Goal: Transaction & Acquisition: Purchase product/service

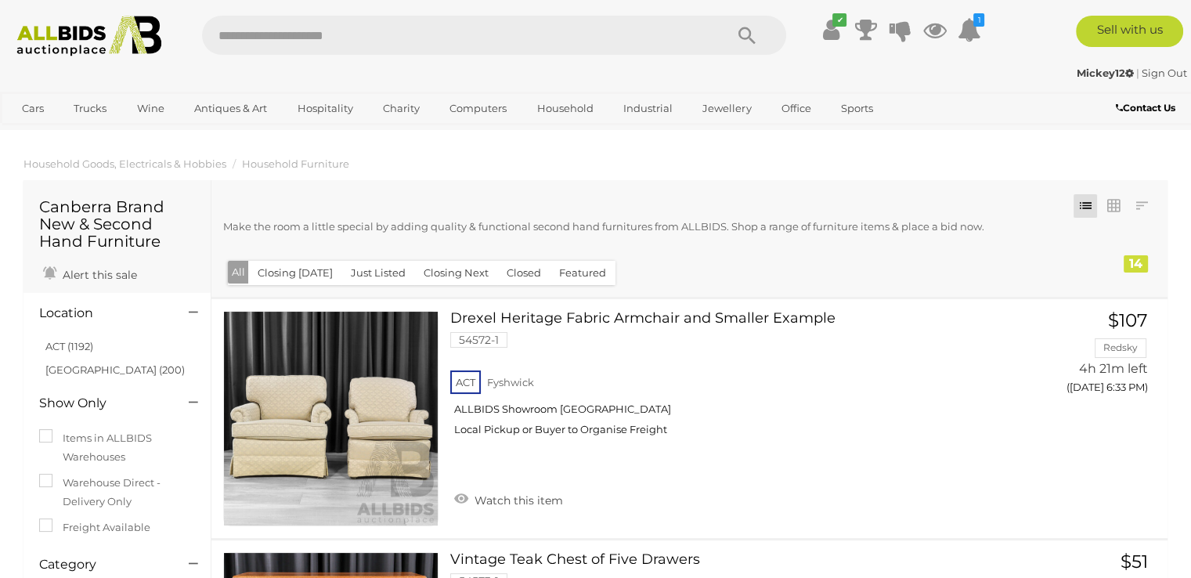
click at [61, 34] on img at bounding box center [89, 36] width 161 height 41
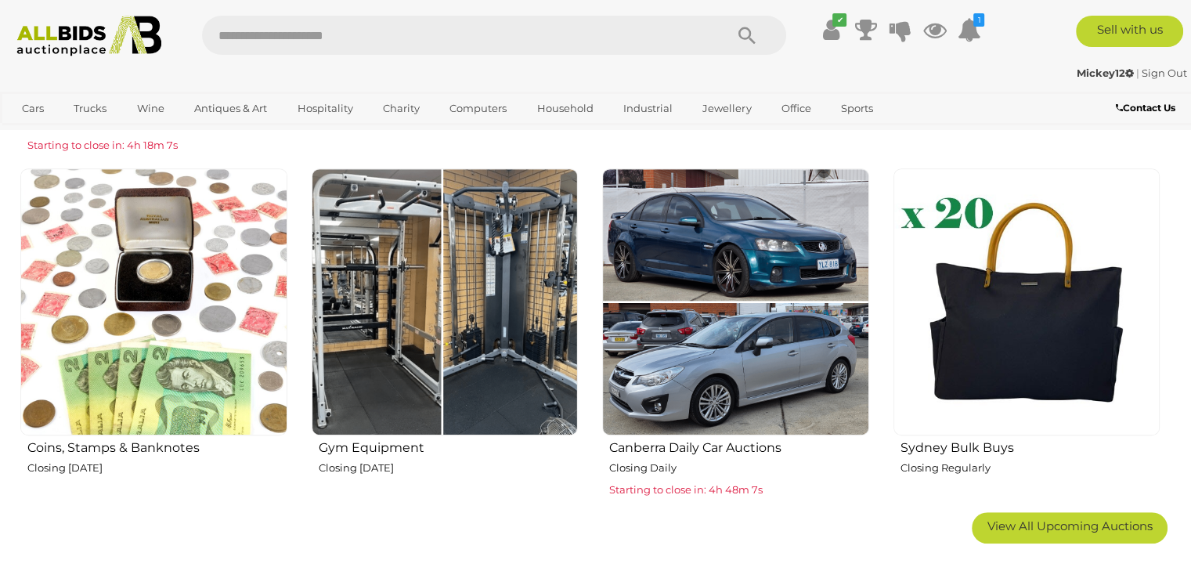
scroll to position [940, 0]
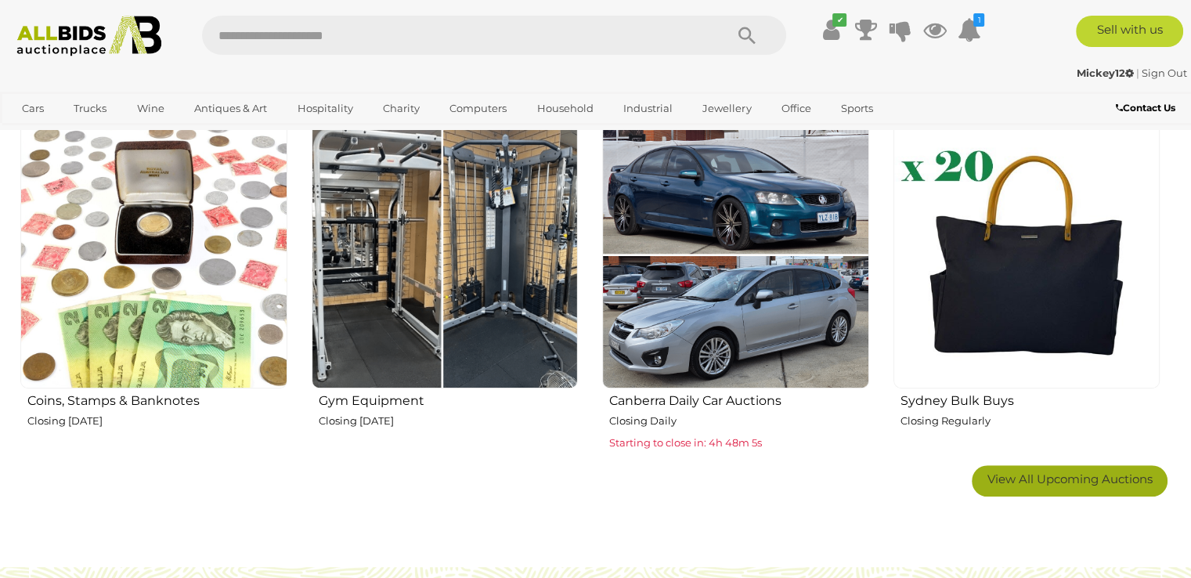
click at [1079, 480] on span "View All Upcoming Auctions" at bounding box center [1070, 479] width 165 height 15
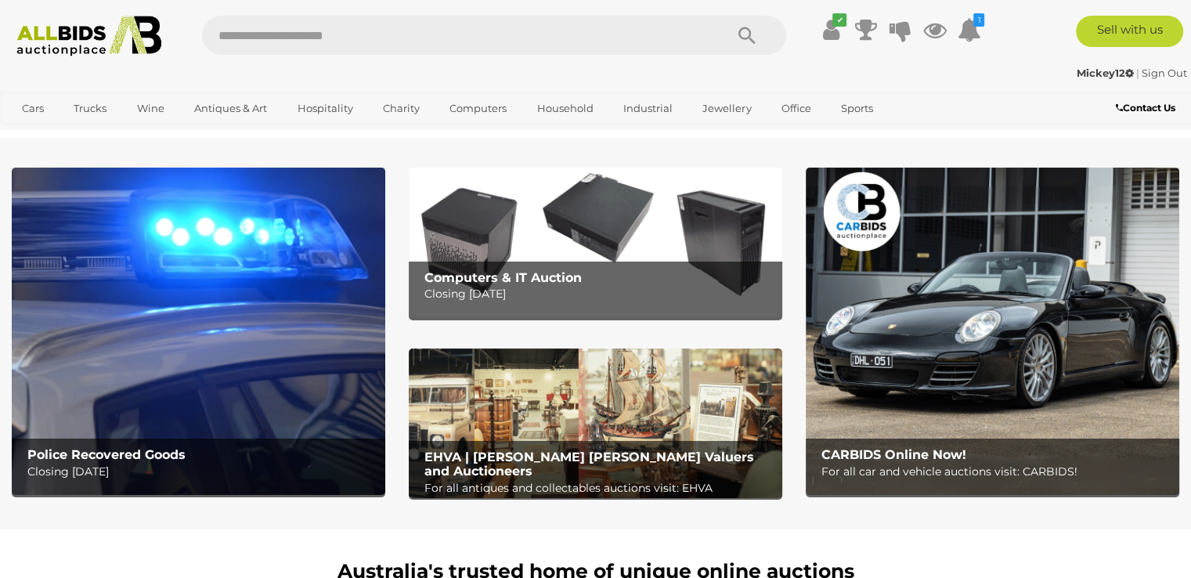
scroll to position [0, 0]
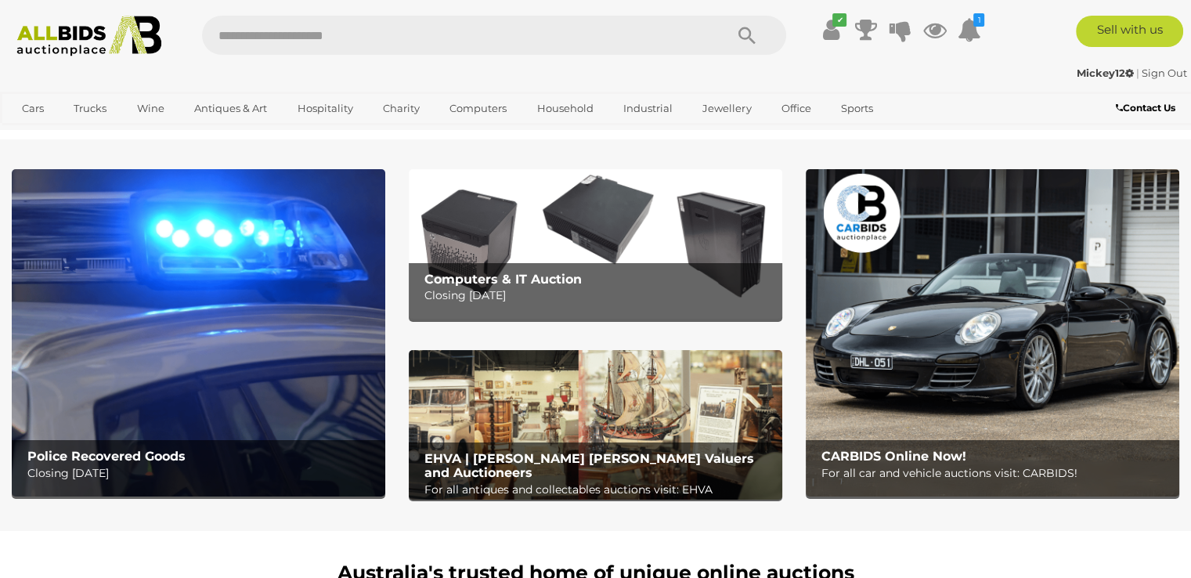
click at [56, 455] on b "Police Recovered Goods" at bounding box center [106, 456] width 158 height 15
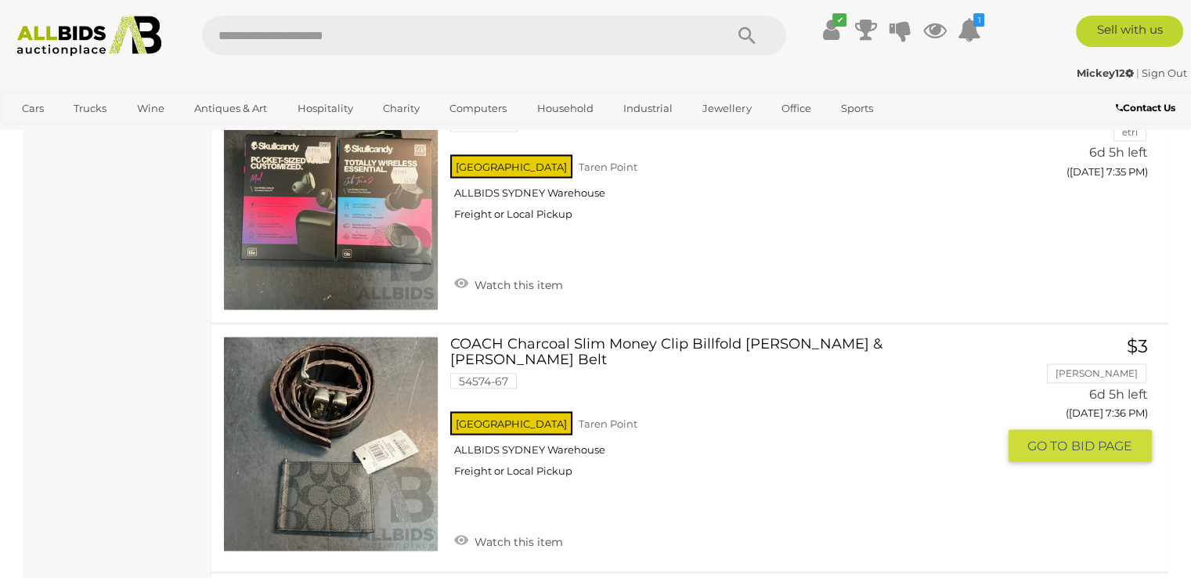
scroll to position [8930, 0]
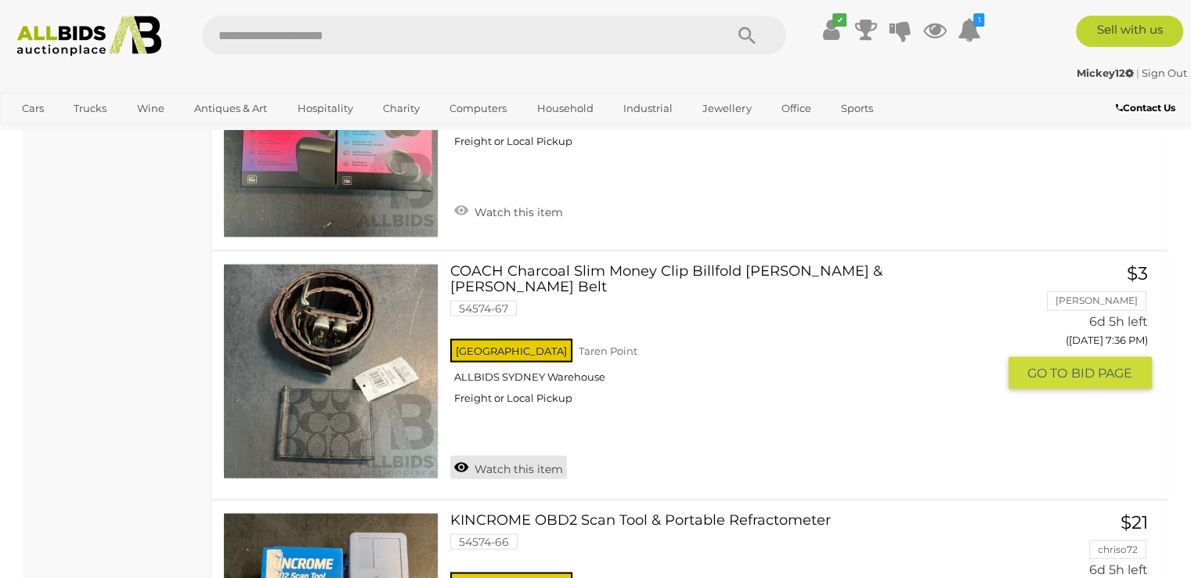
click at [492, 455] on link "Watch this item" at bounding box center [508, 466] width 117 height 23
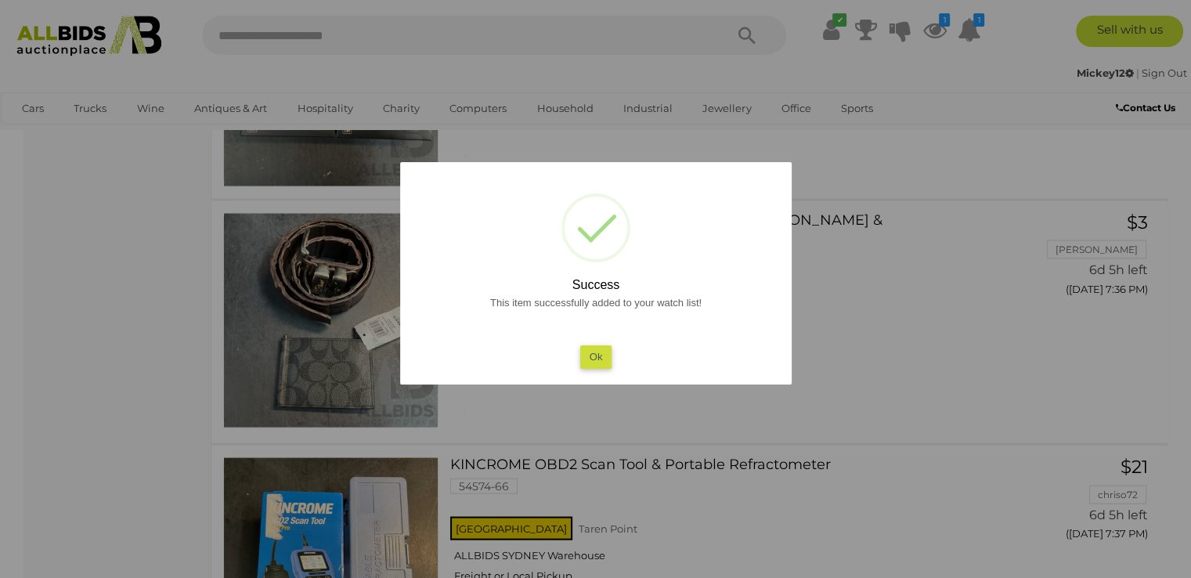
click at [595, 354] on button "Ok" at bounding box center [596, 356] width 32 height 23
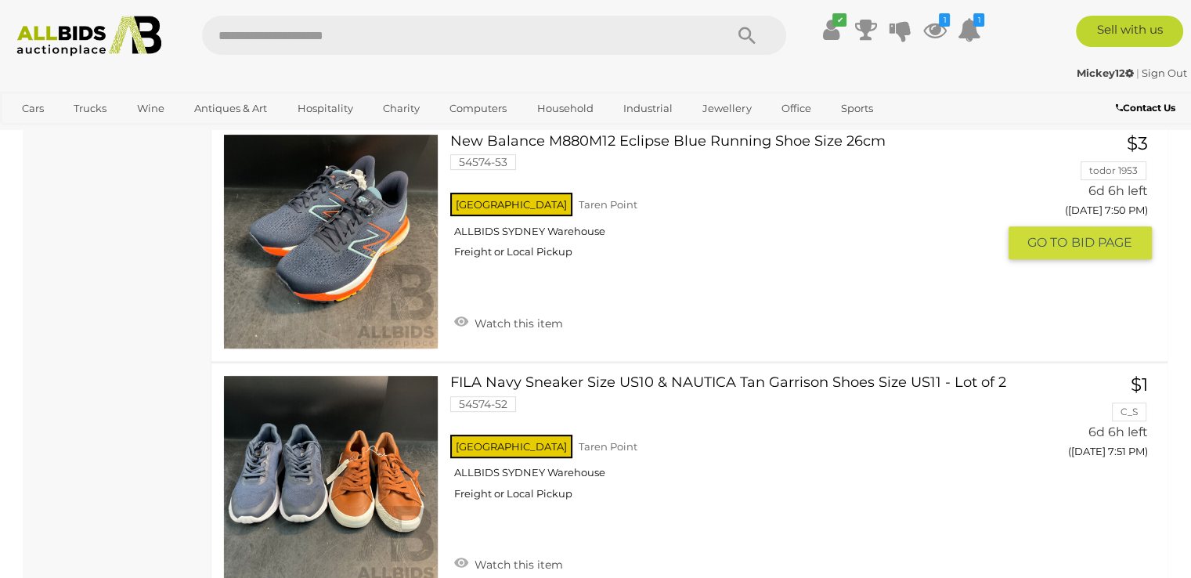
scroll to position [12533, 0]
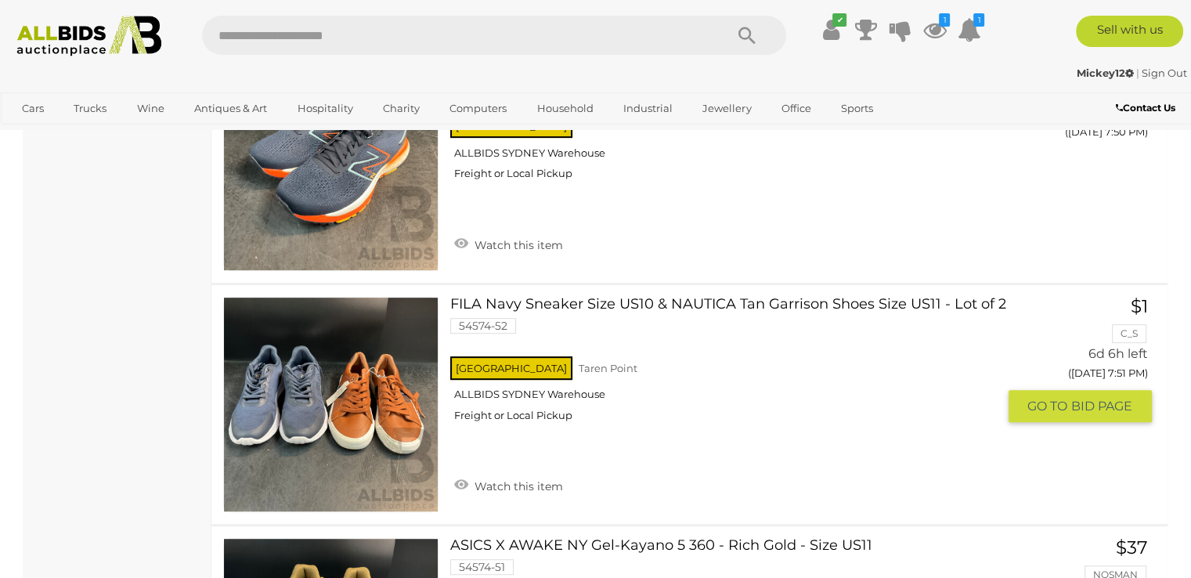
click at [642, 297] on link "FILA Navy Sneaker Size US10 & NAUTICA Tan Garrison Shoes Size US11 - Lot of 2 5…" at bounding box center [729, 365] width 534 height 137
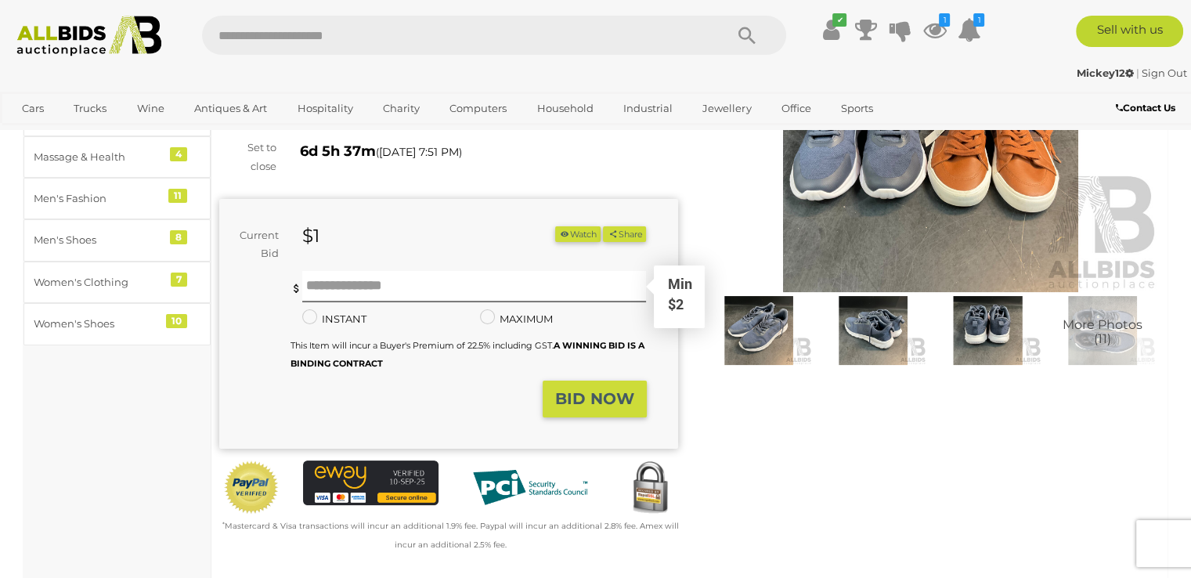
scroll to position [157, 0]
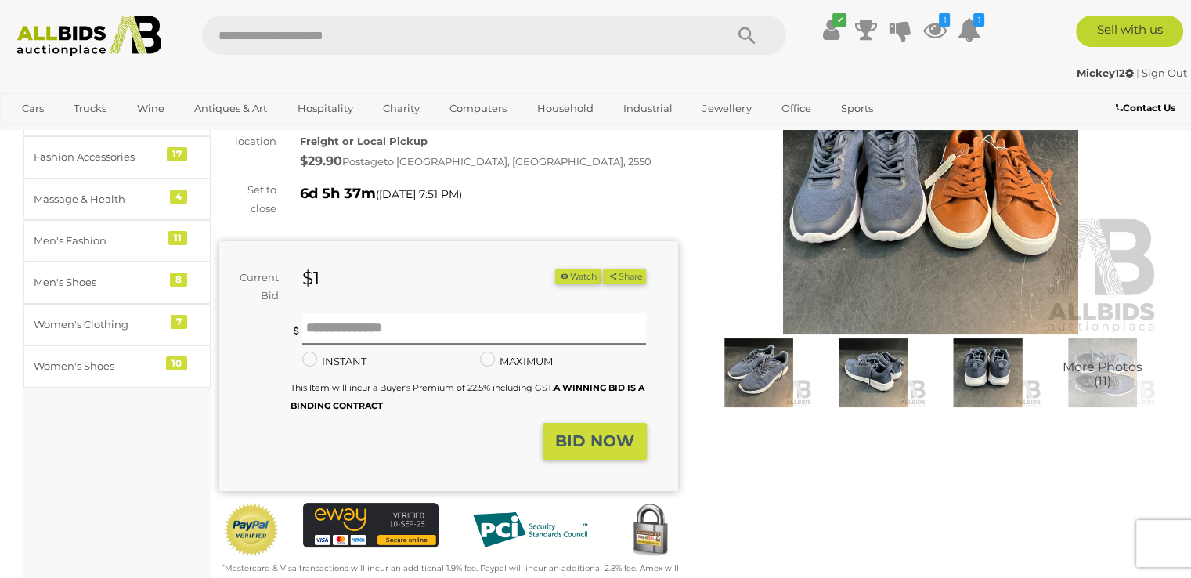
click at [759, 362] on img at bounding box center [759, 372] width 107 height 69
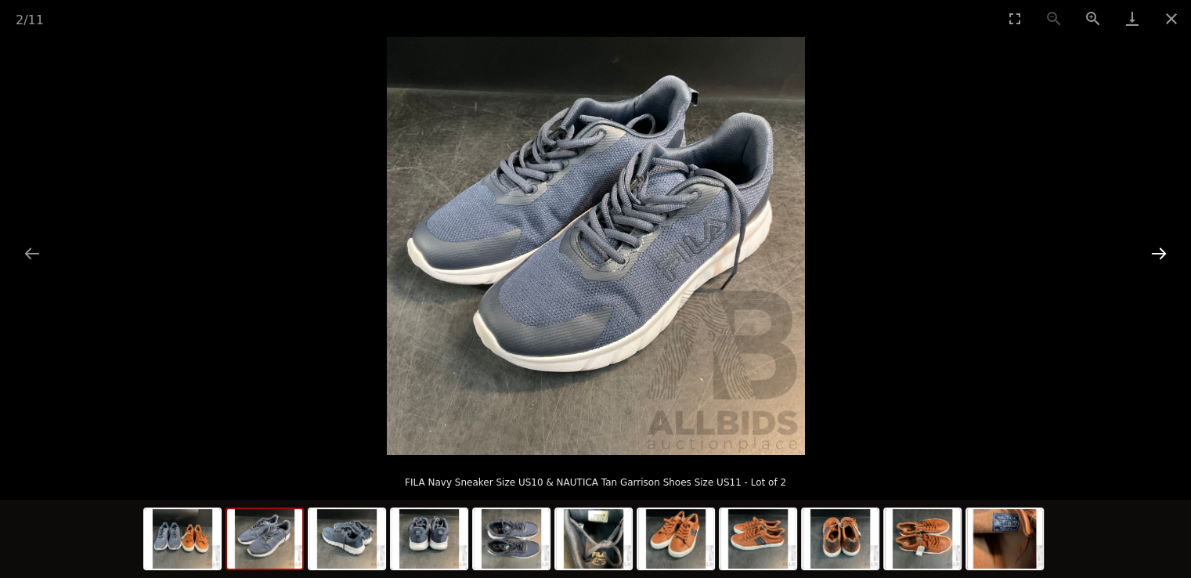
click at [1158, 252] on button "Next slide" at bounding box center [1159, 253] width 33 height 31
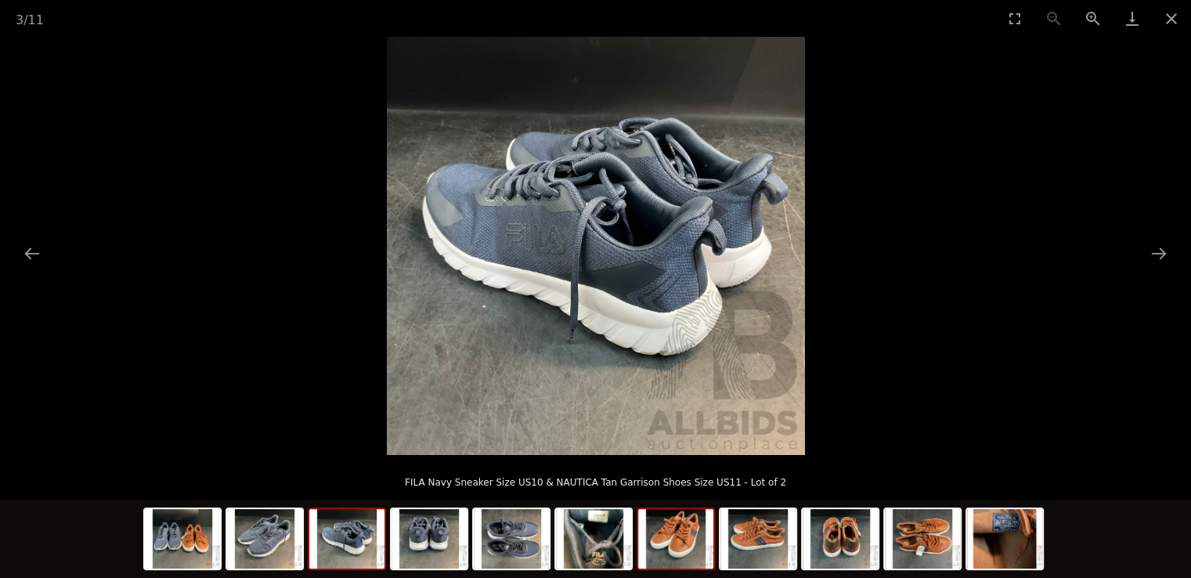
click at [669, 544] on img at bounding box center [675, 539] width 75 height 60
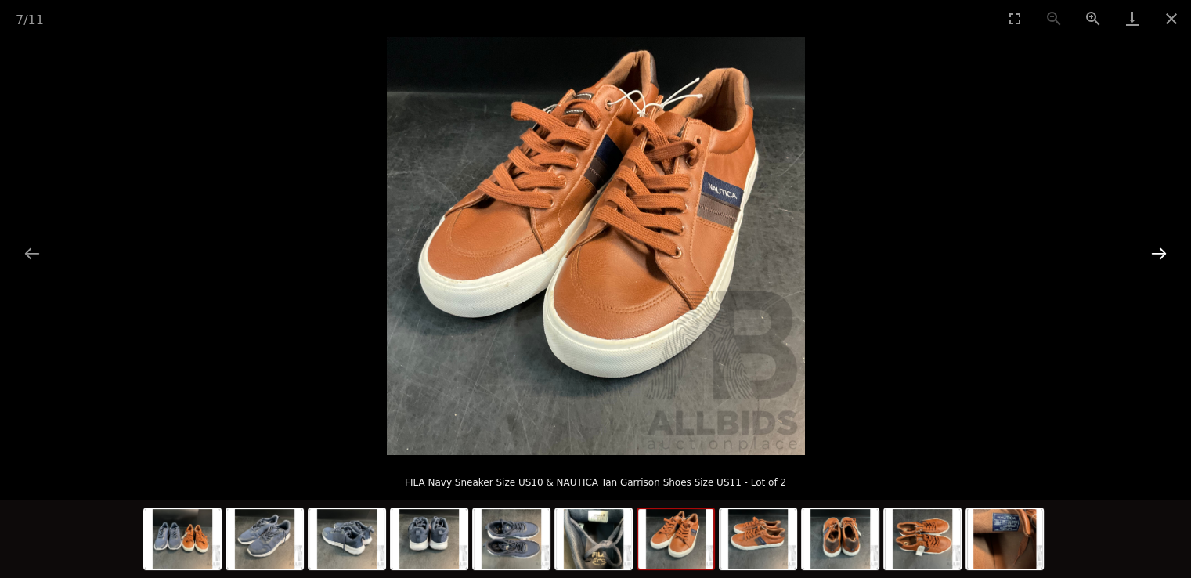
click at [1162, 248] on button "Next slide" at bounding box center [1159, 253] width 33 height 31
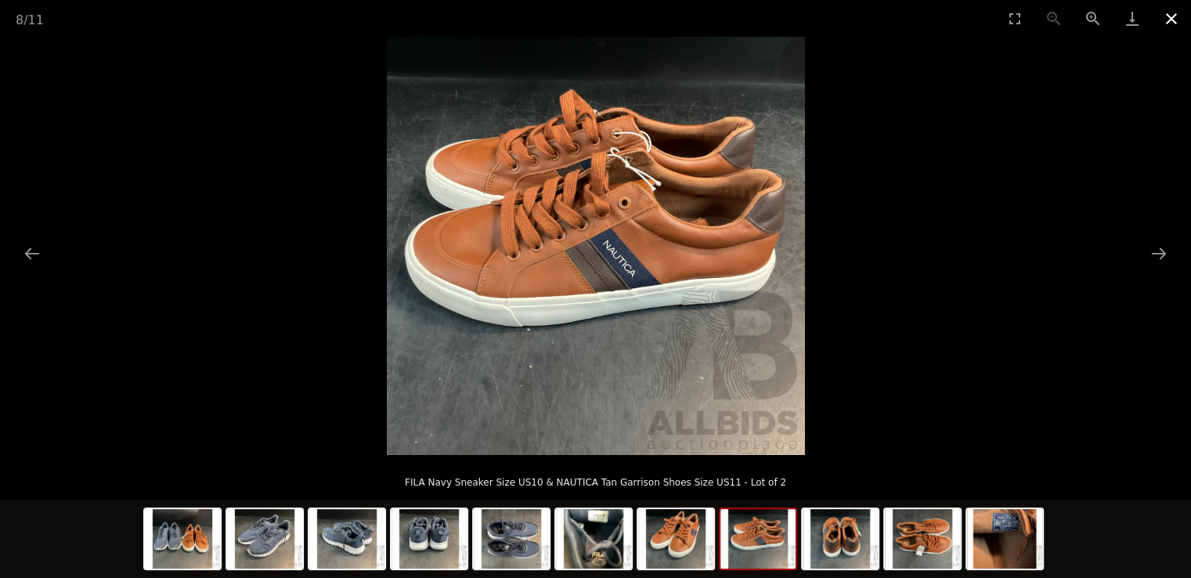
click at [1178, 14] on button "Close gallery" at bounding box center [1171, 18] width 39 height 37
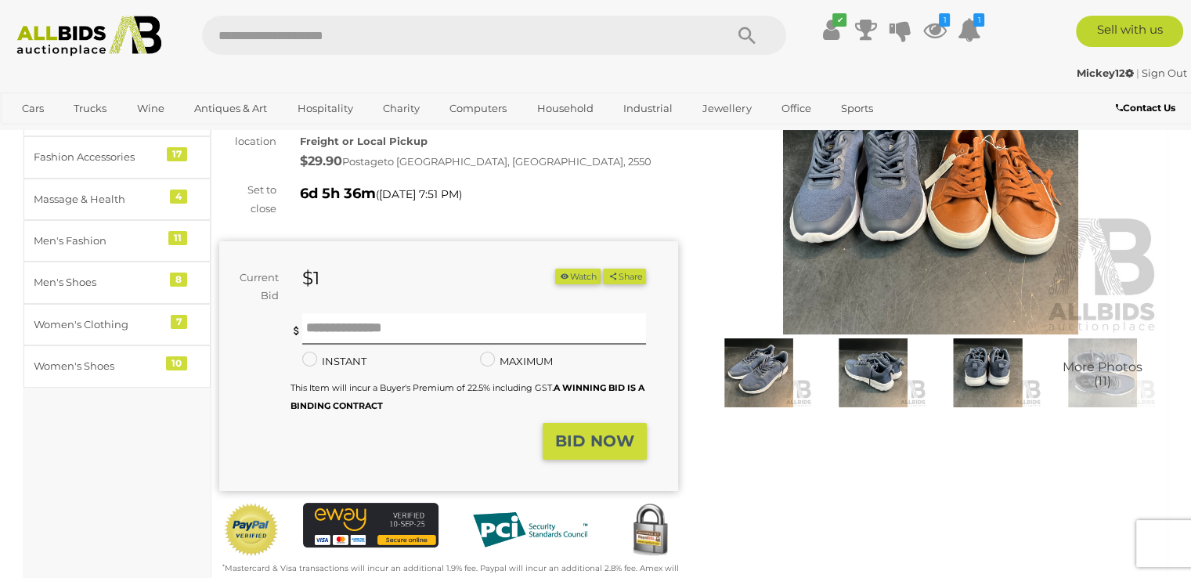
click at [561, 277] on icon "button" at bounding box center [564, 276] width 11 height 9
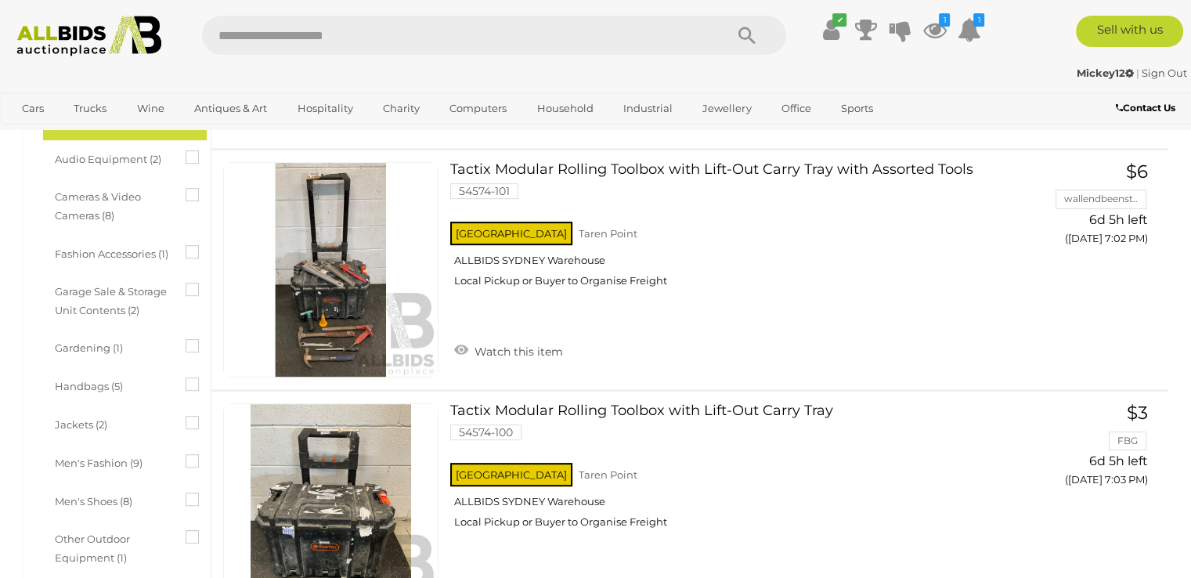
scroll to position [12704, 0]
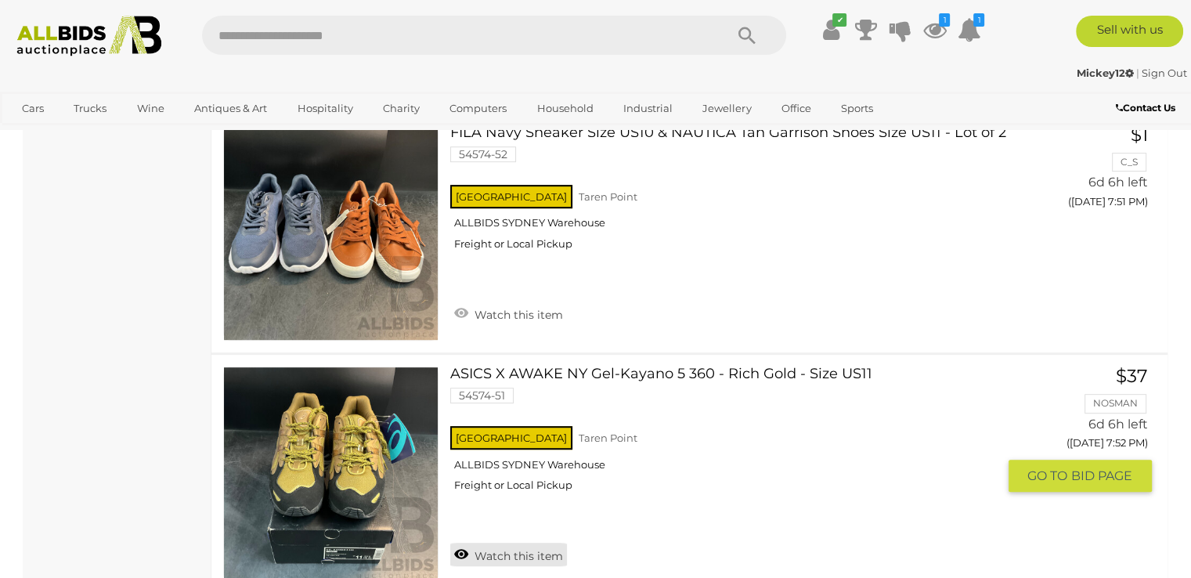
click at [461, 543] on link "Watch this item" at bounding box center [508, 554] width 117 height 23
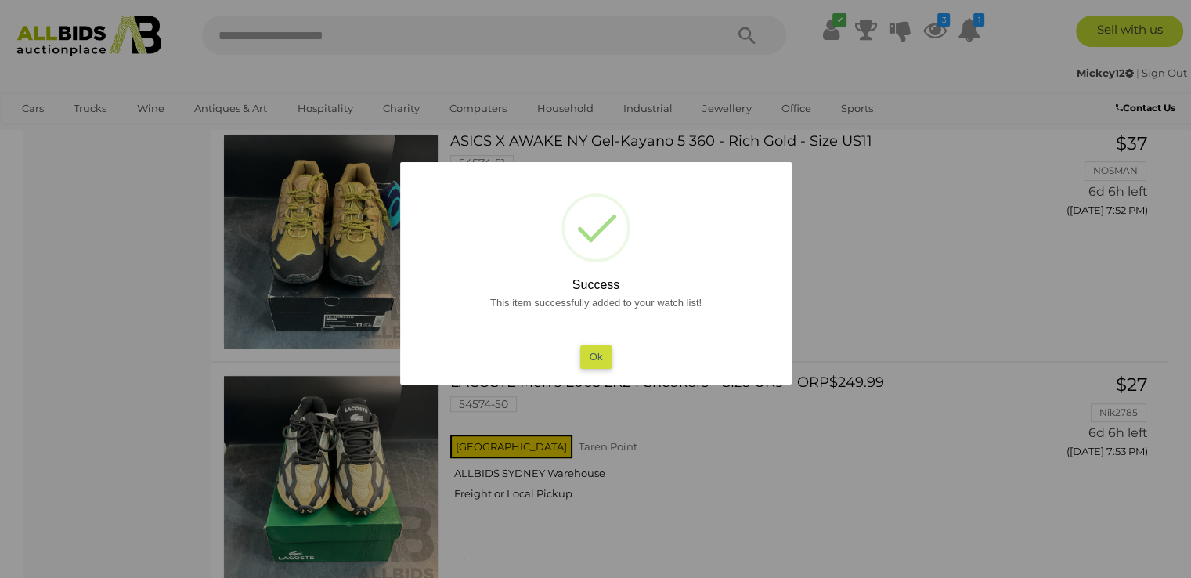
scroll to position [12939, 0]
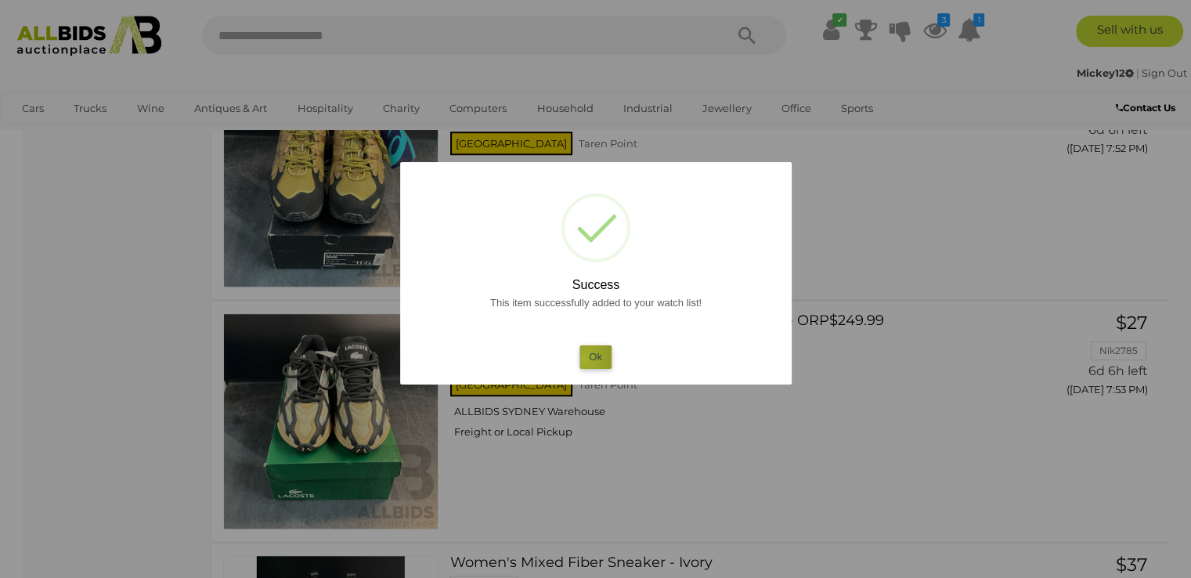
click at [584, 360] on button "Ok" at bounding box center [596, 356] width 32 height 23
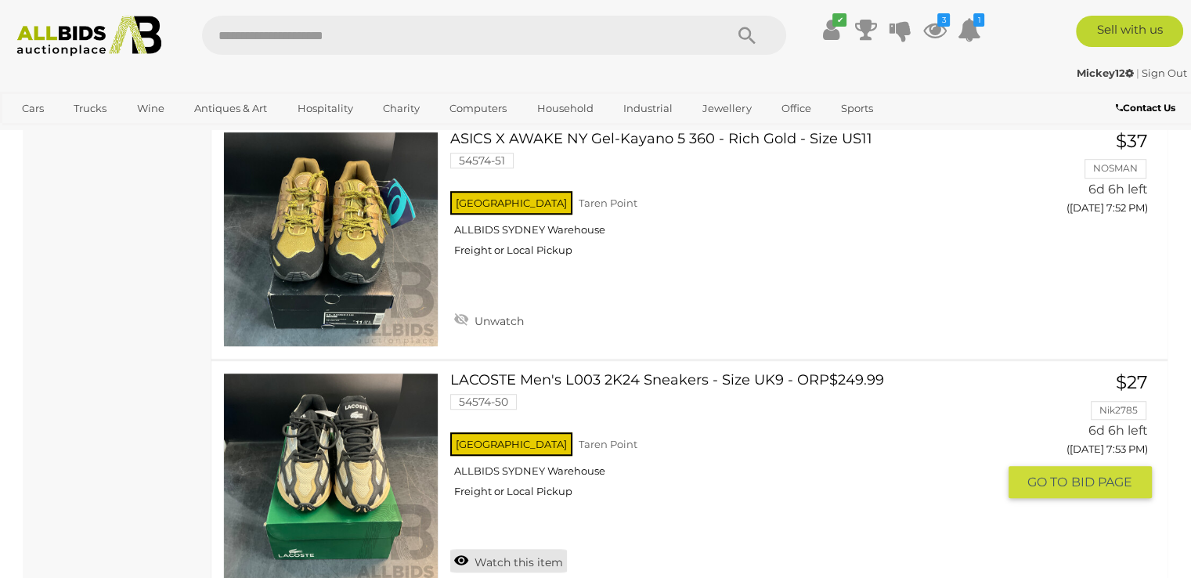
click at [464, 549] on link "Watch this item" at bounding box center [508, 560] width 117 height 23
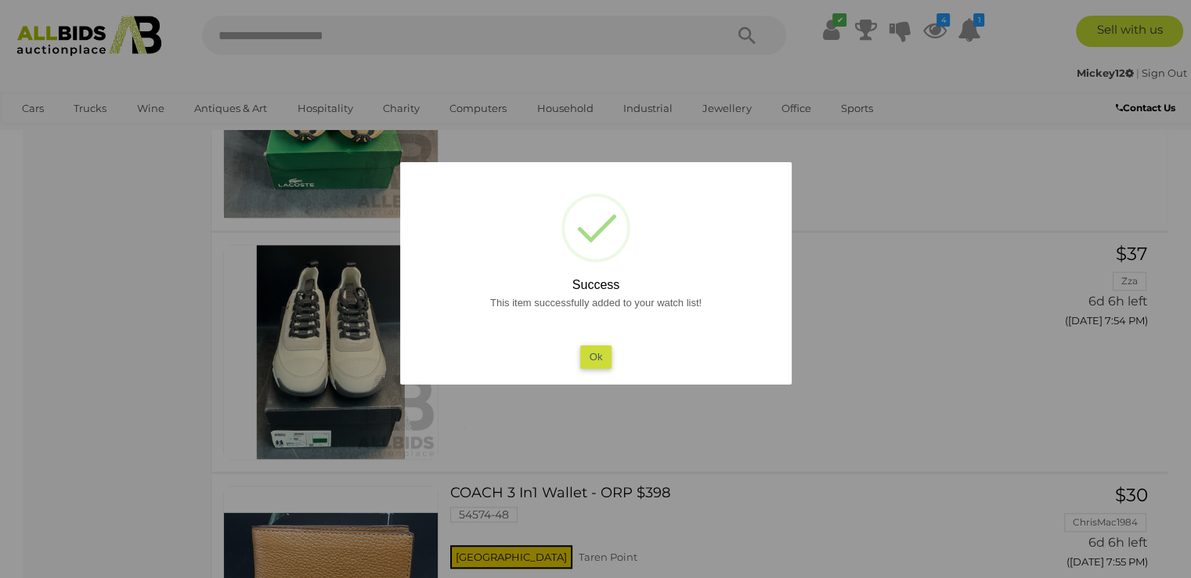
scroll to position [13253, 0]
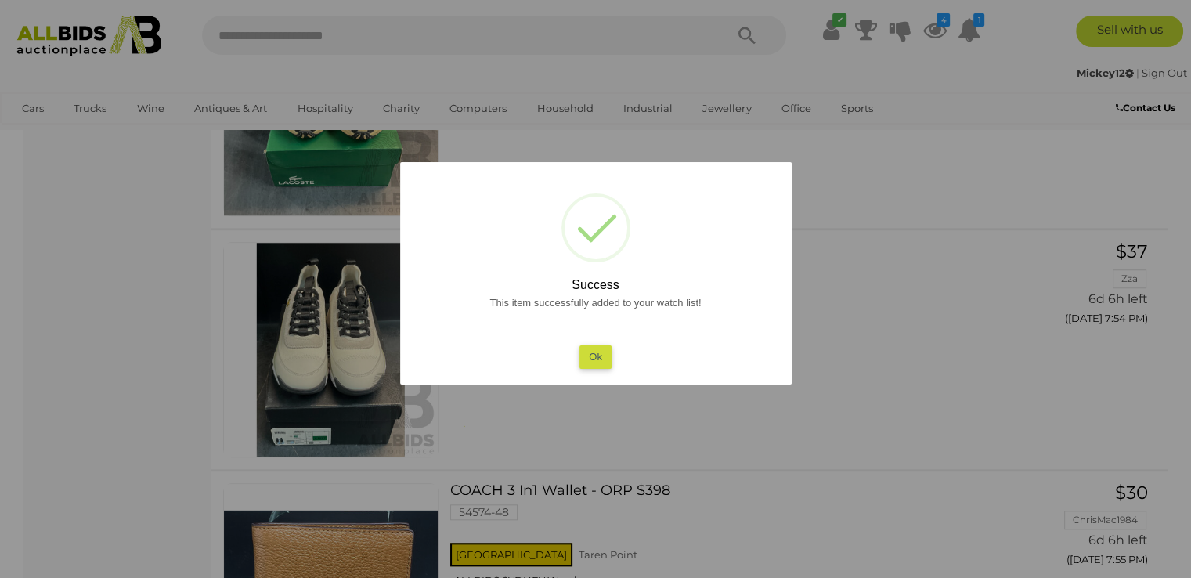
click at [598, 360] on button "Ok" at bounding box center [596, 356] width 32 height 23
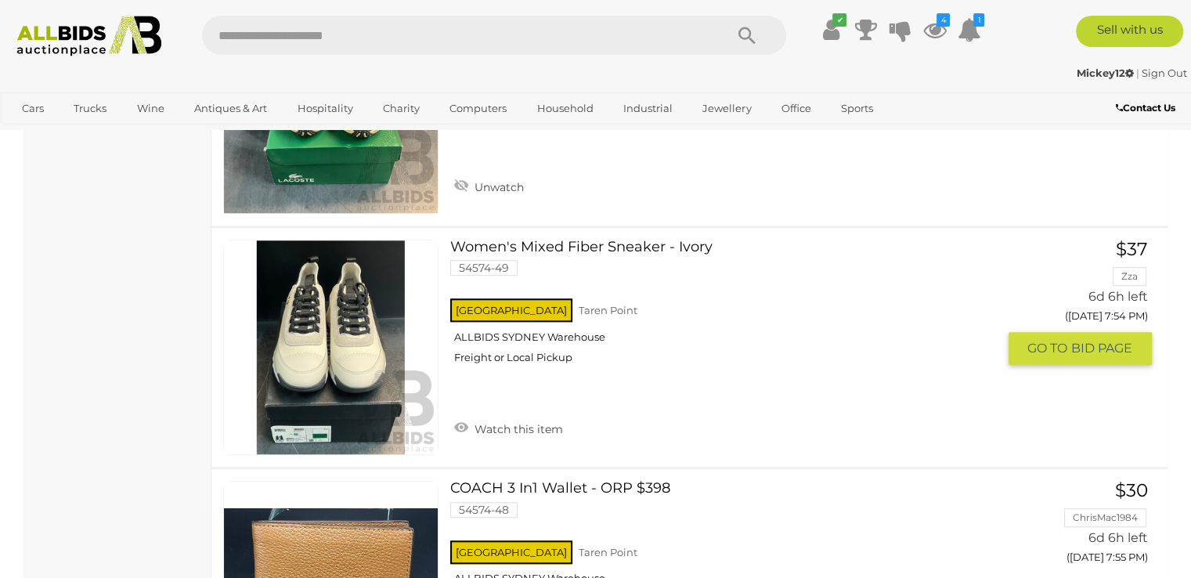
scroll to position [13409, 0]
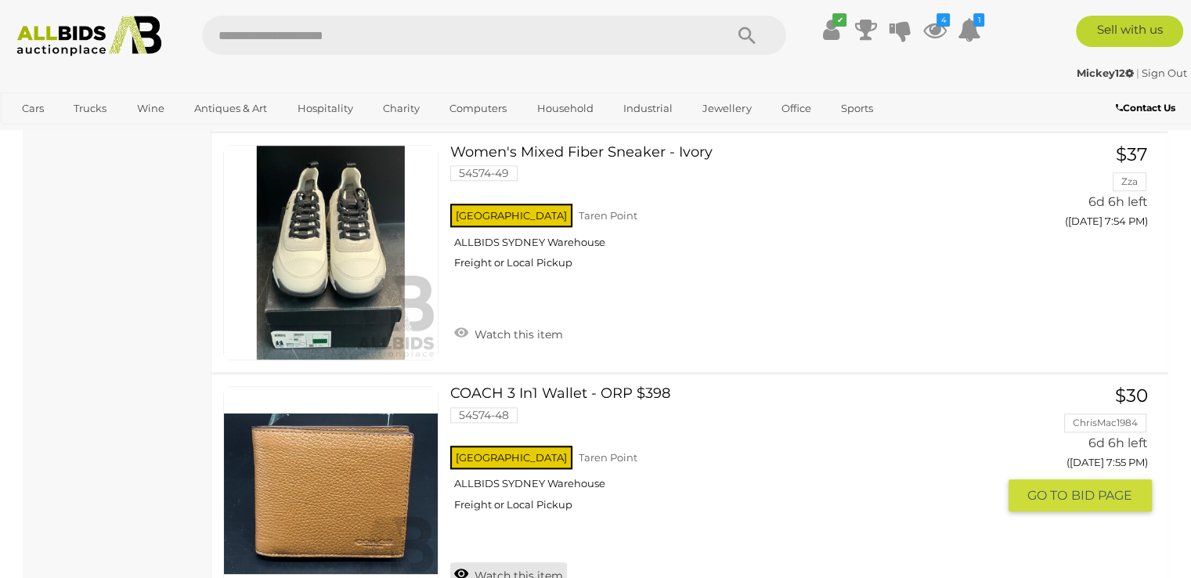
click at [461, 562] on link "Watch this item" at bounding box center [508, 573] width 117 height 23
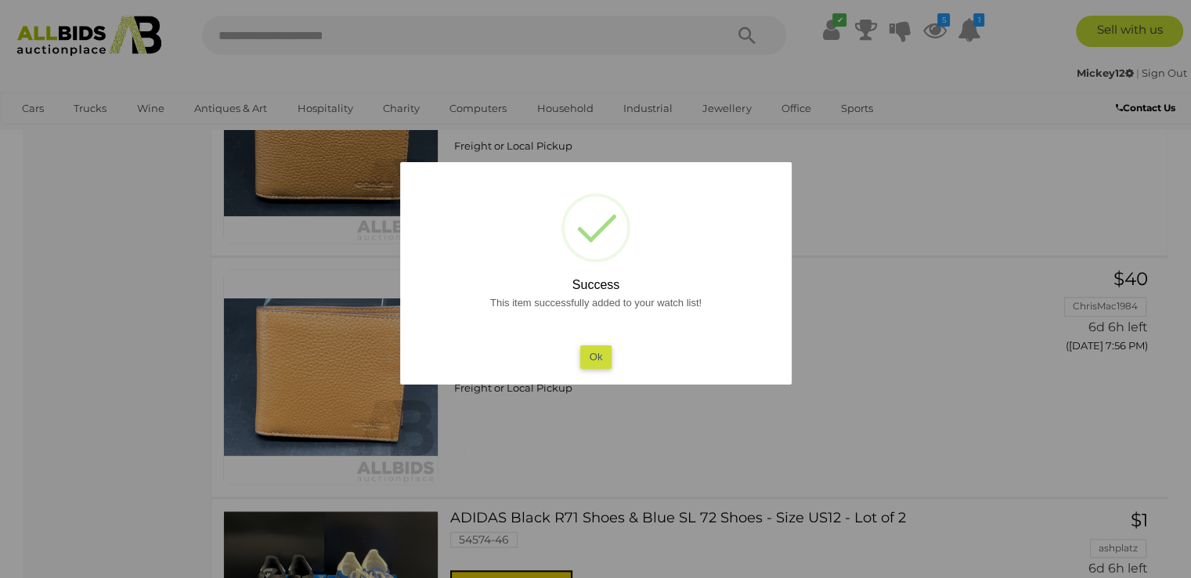
scroll to position [13723, 0]
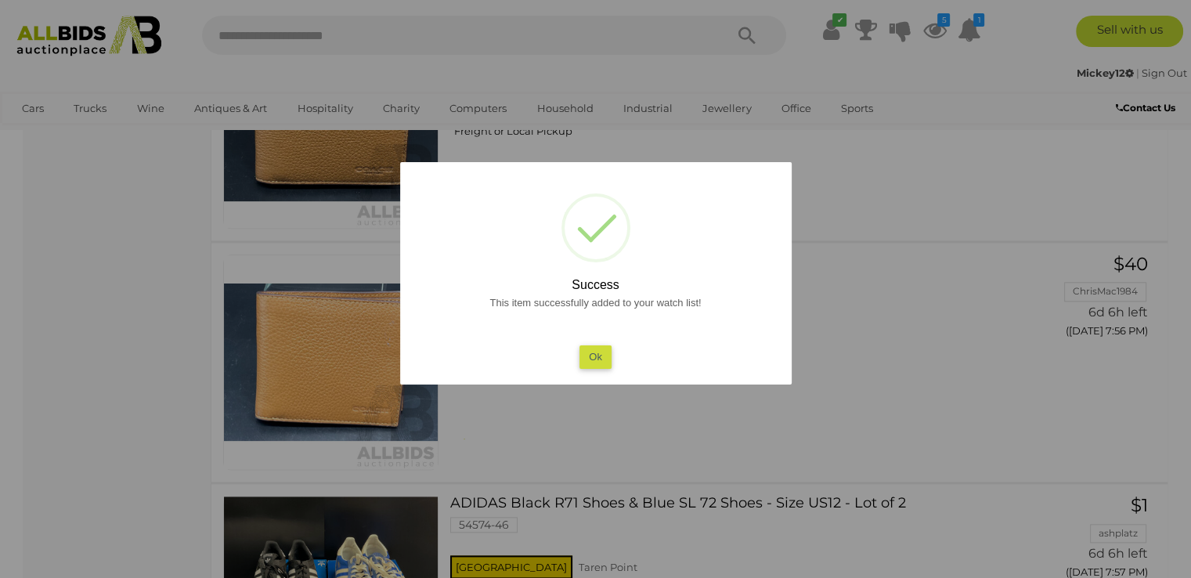
click at [595, 357] on button "Ok" at bounding box center [596, 356] width 32 height 23
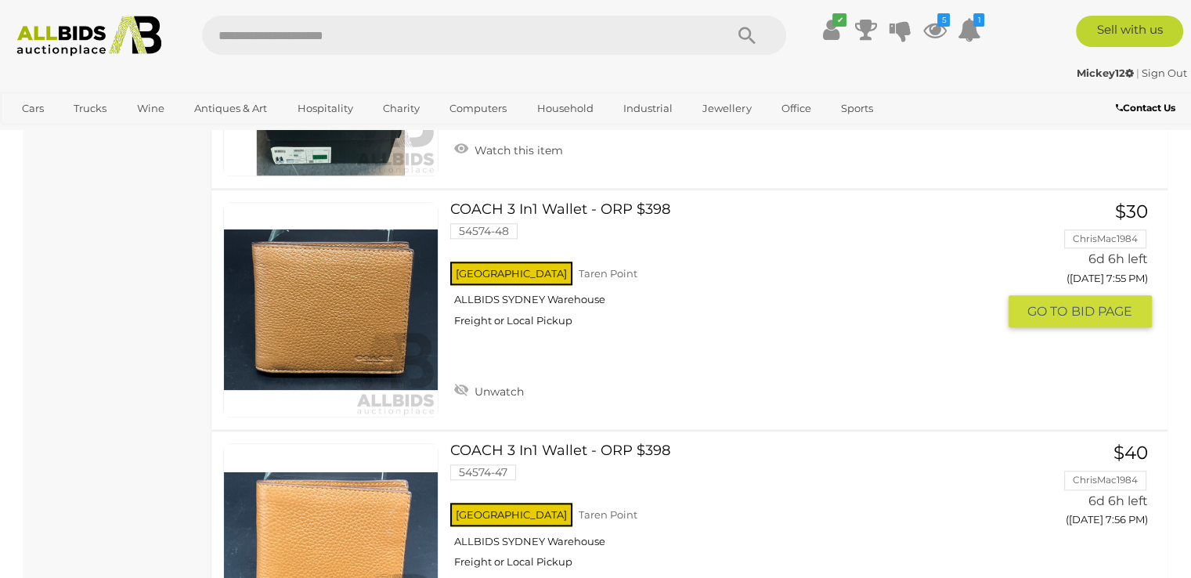
scroll to position [13566, 0]
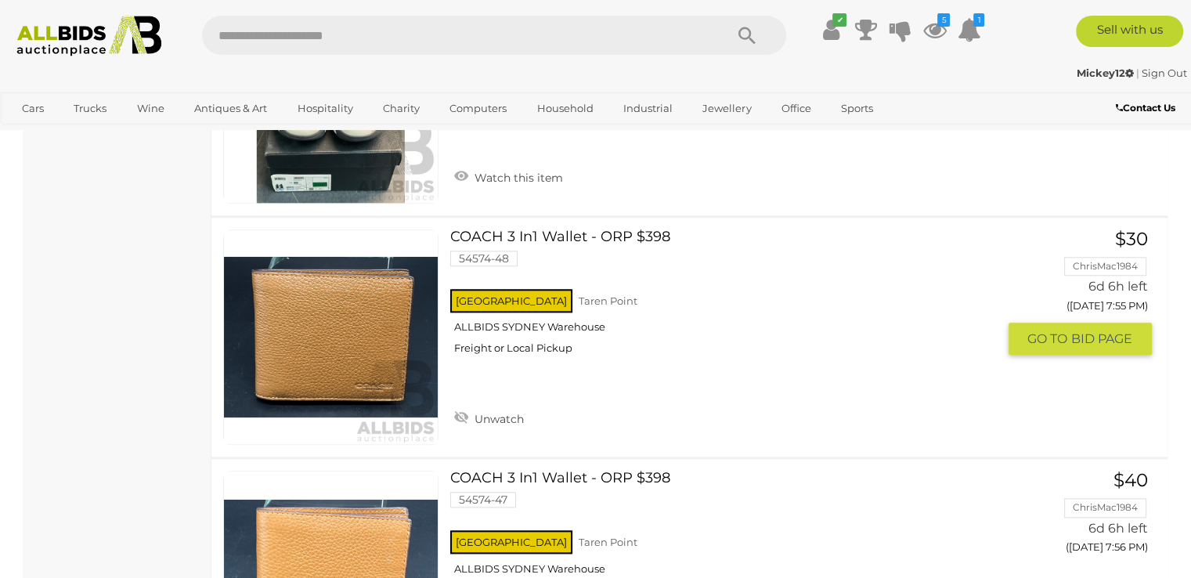
click at [348, 255] on link at bounding box center [330, 337] width 215 height 215
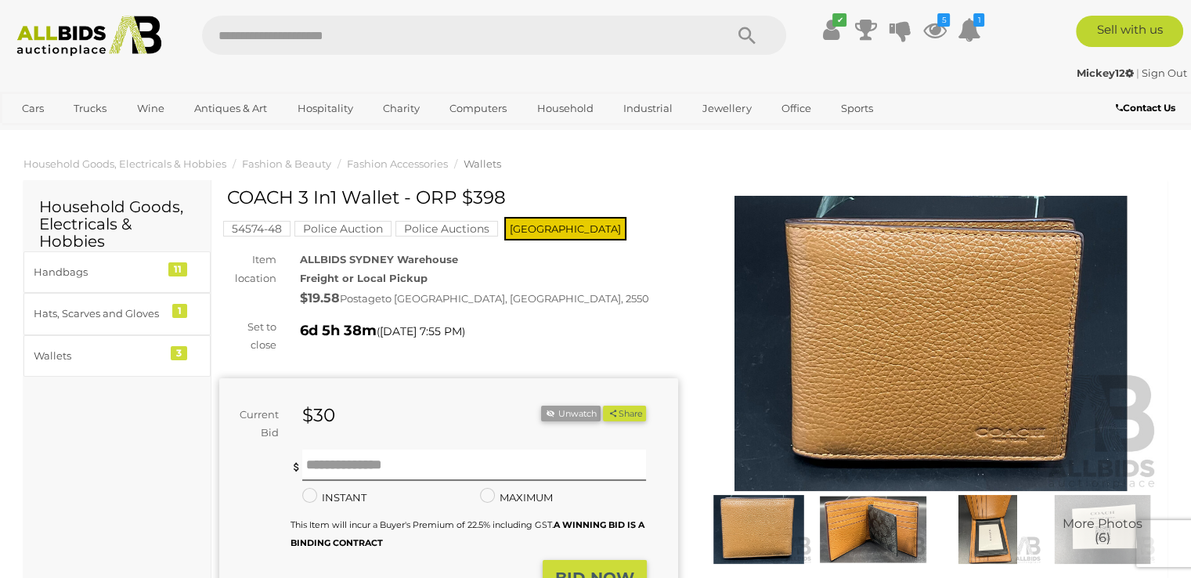
click at [991, 349] on img at bounding box center [931, 343] width 459 height 295
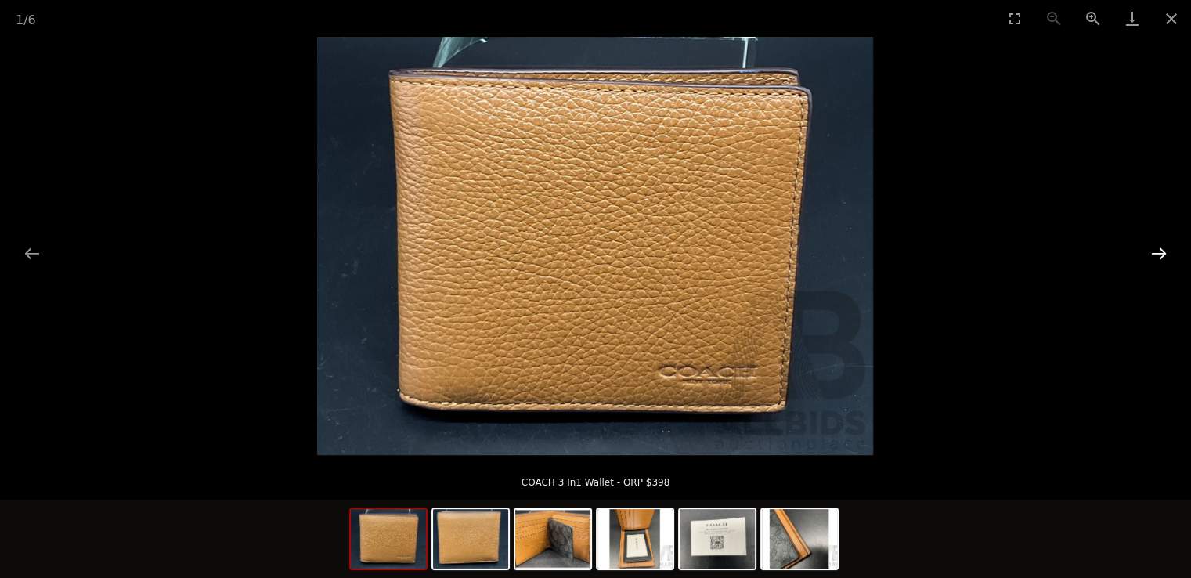
click at [1164, 251] on button "Next slide" at bounding box center [1159, 253] width 33 height 31
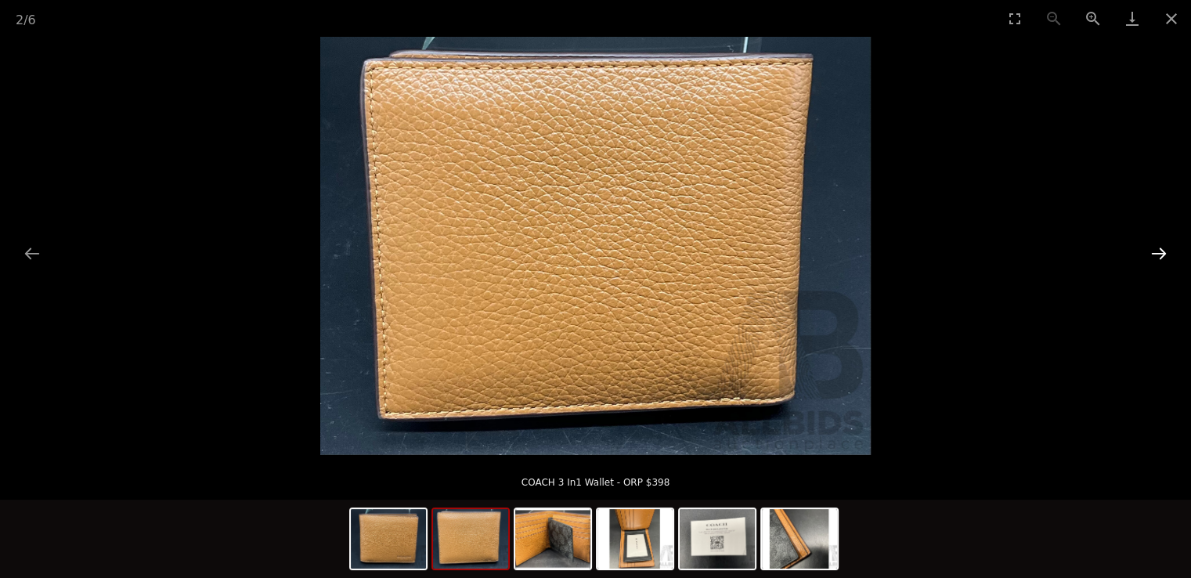
click at [1164, 251] on button "Next slide" at bounding box center [1159, 253] width 33 height 31
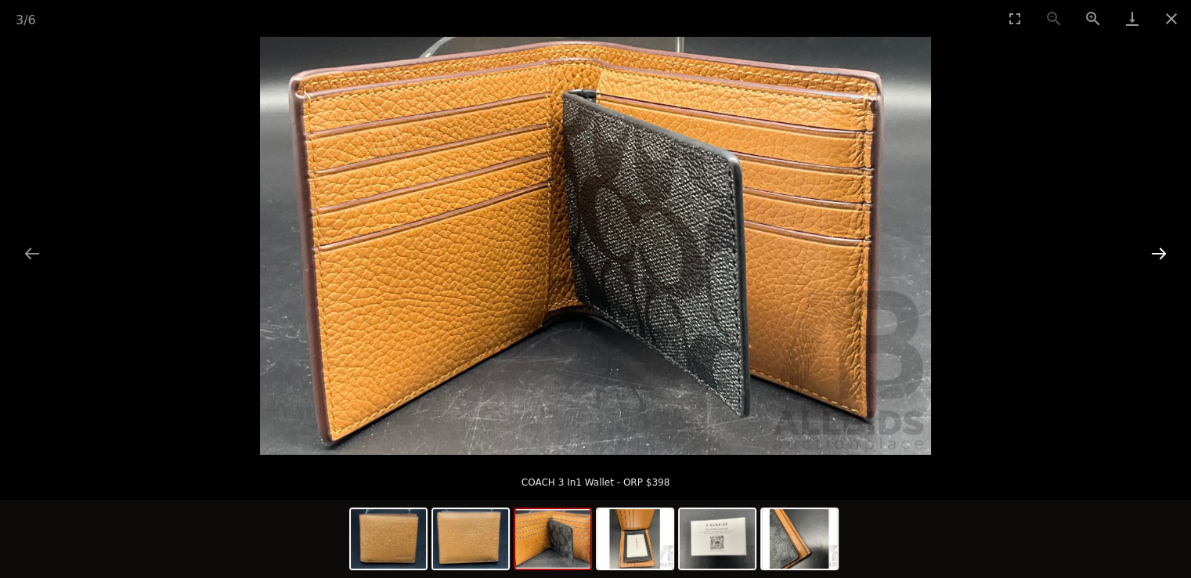
click at [1164, 251] on button "Next slide" at bounding box center [1159, 253] width 33 height 31
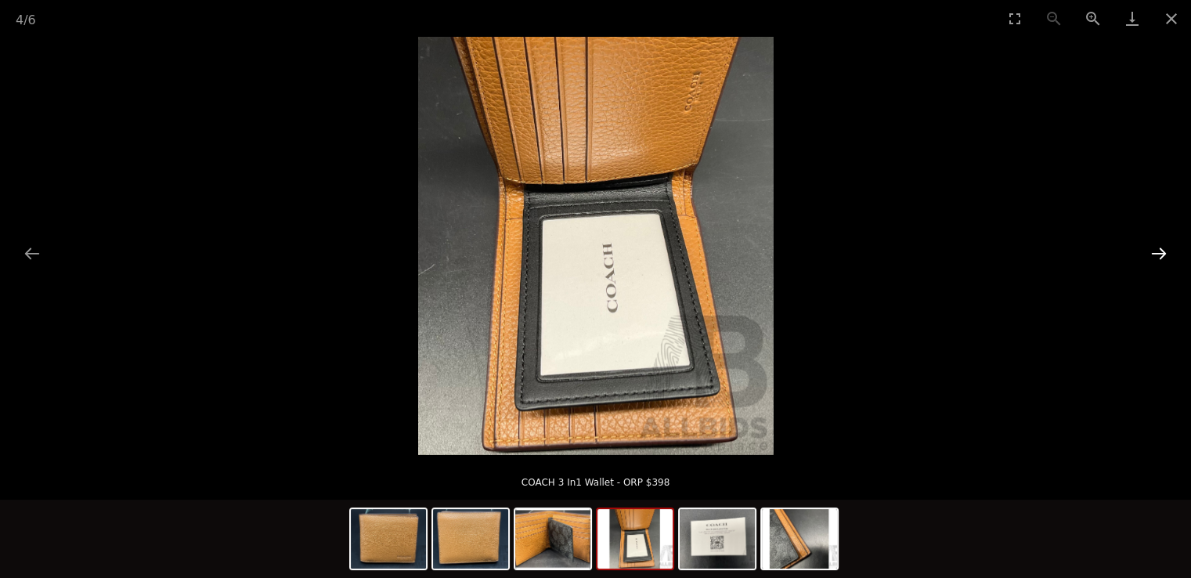
click at [1164, 251] on button "Next slide" at bounding box center [1159, 253] width 33 height 31
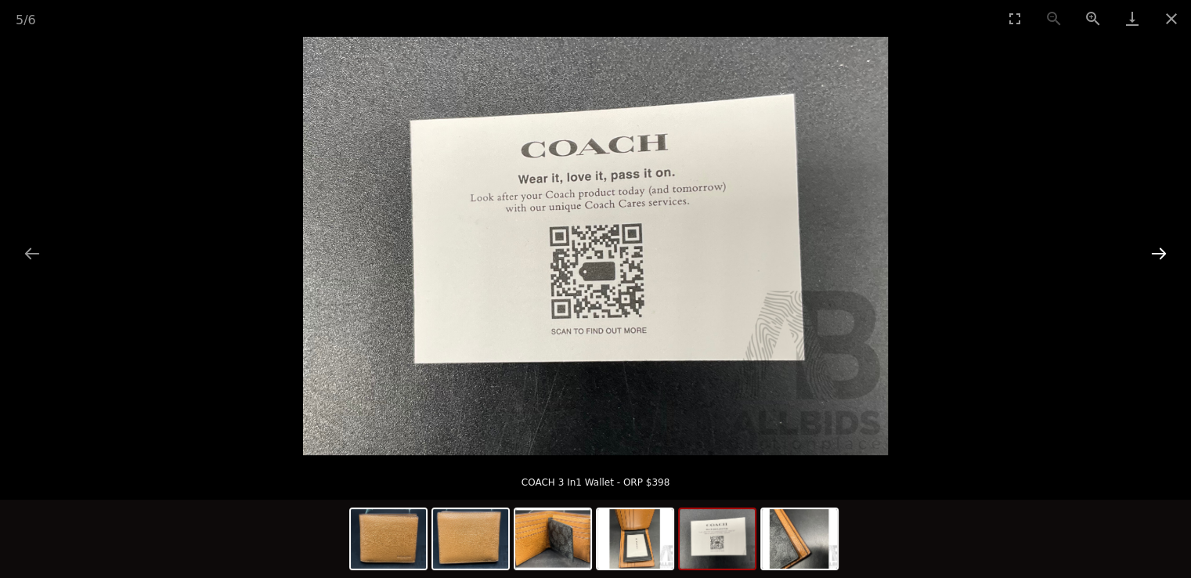
click at [1164, 251] on button "Next slide" at bounding box center [1159, 253] width 33 height 31
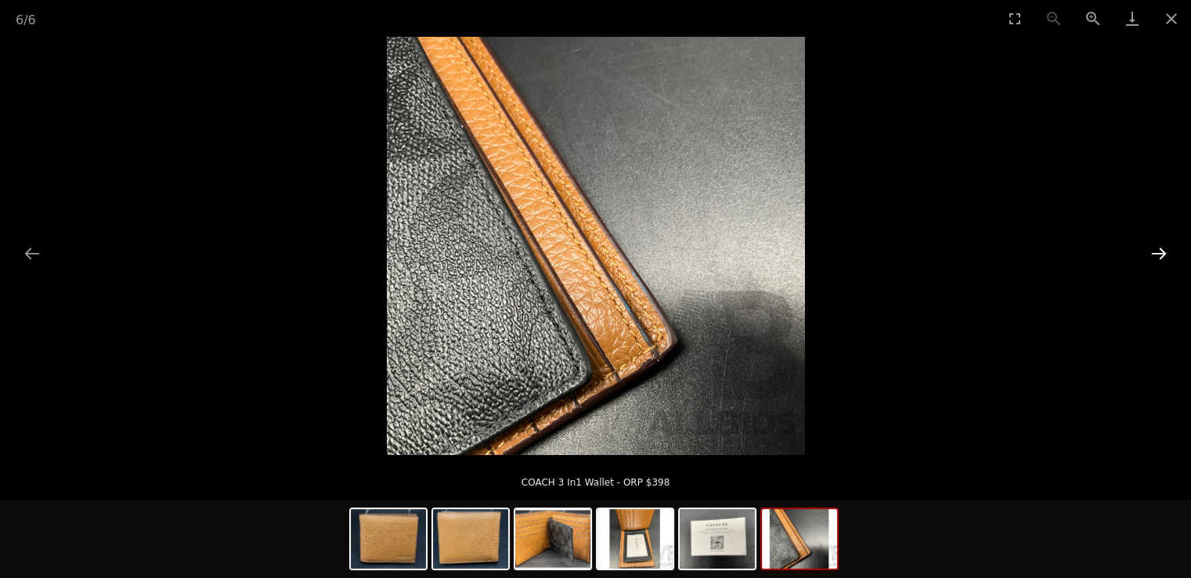
click at [1164, 251] on button "Next slide" at bounding box center [1159, 253] width 33 height 31
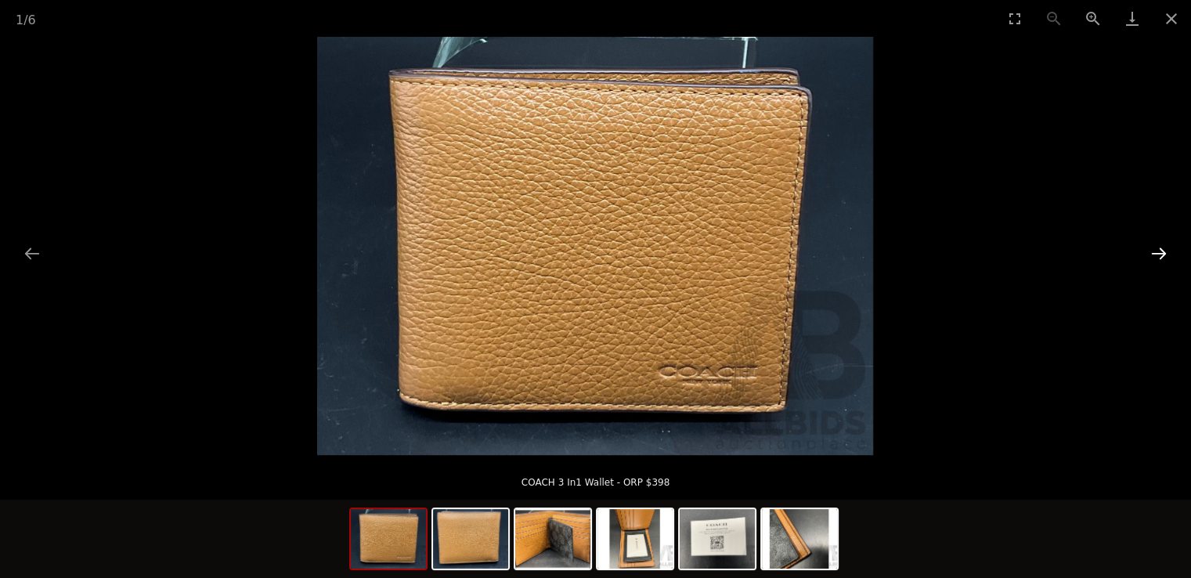
click at [1164, 251] on button "Next slide" at bounding box center [1159, 253] width 33 height 31
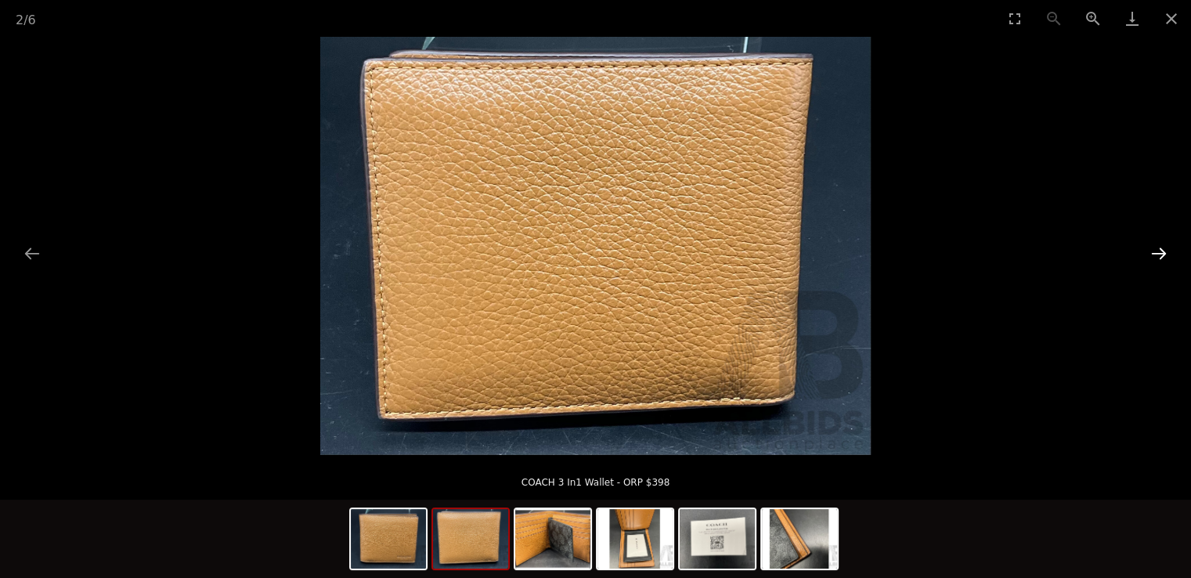
click at [1164, 251] on button "Next slide" at bounding box center [1159, 253] width 33 height 31
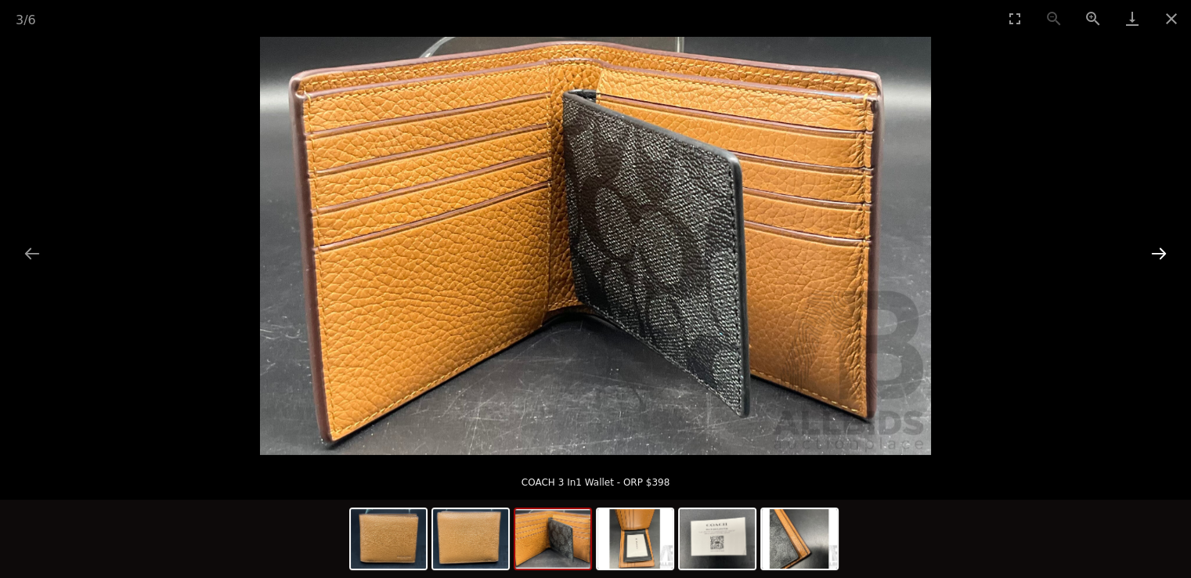
click at [1164, 251] on button "Next slide" at bounding box center [1159, 253] width 33 height 31
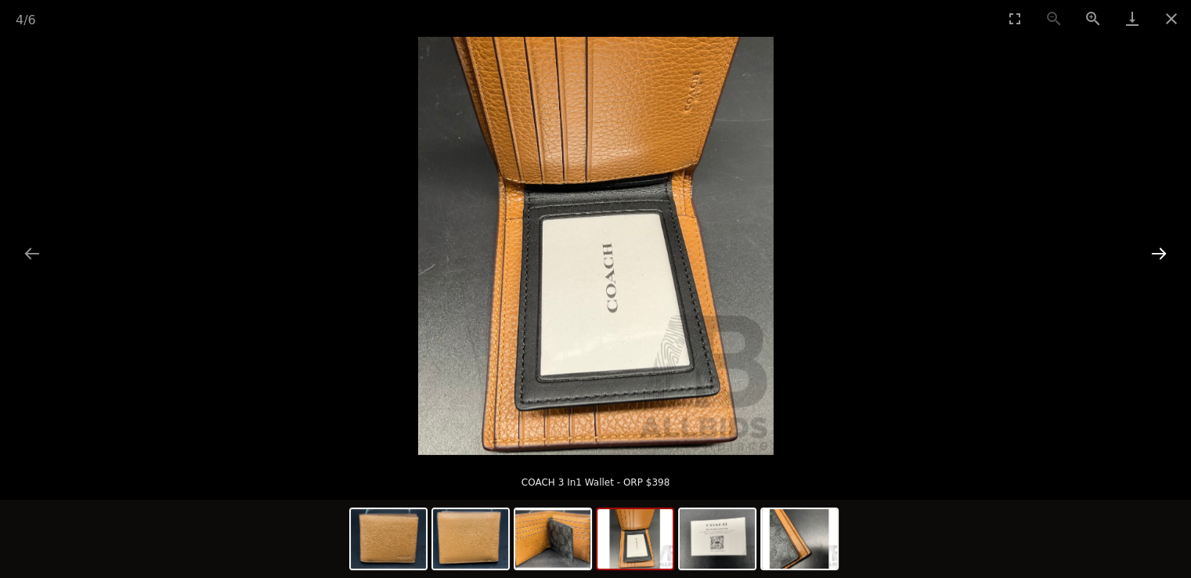
click at [1164, 251] on button "Next slide" at bounding box center [1159, 253] width 33 height 31
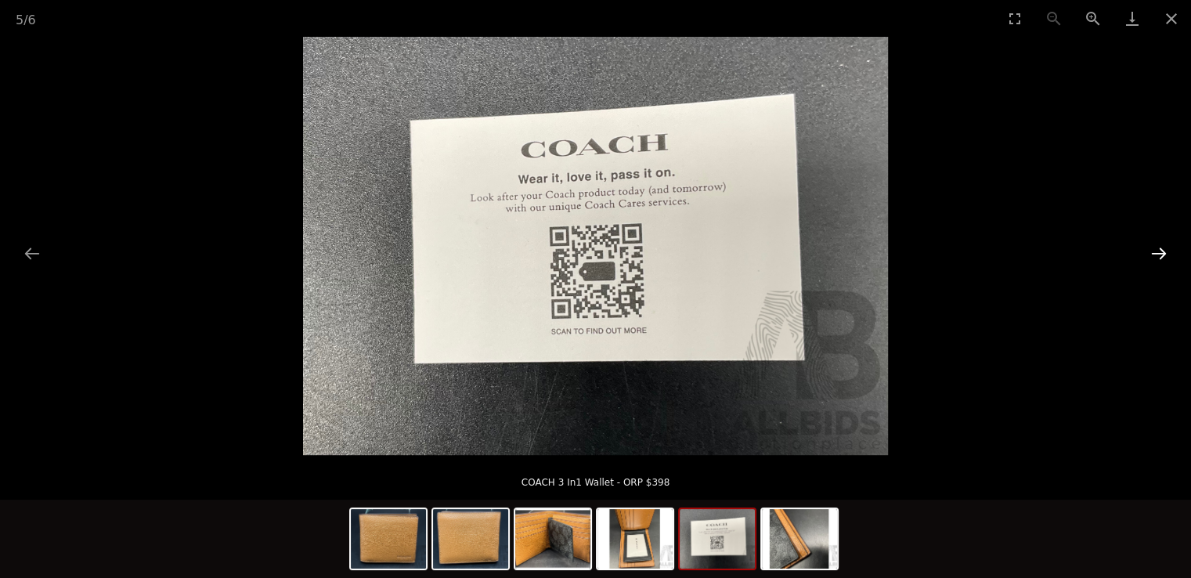
click at [1164, 251] on button "Next slide" at bounding box center [1159, 253] width 33 height 31
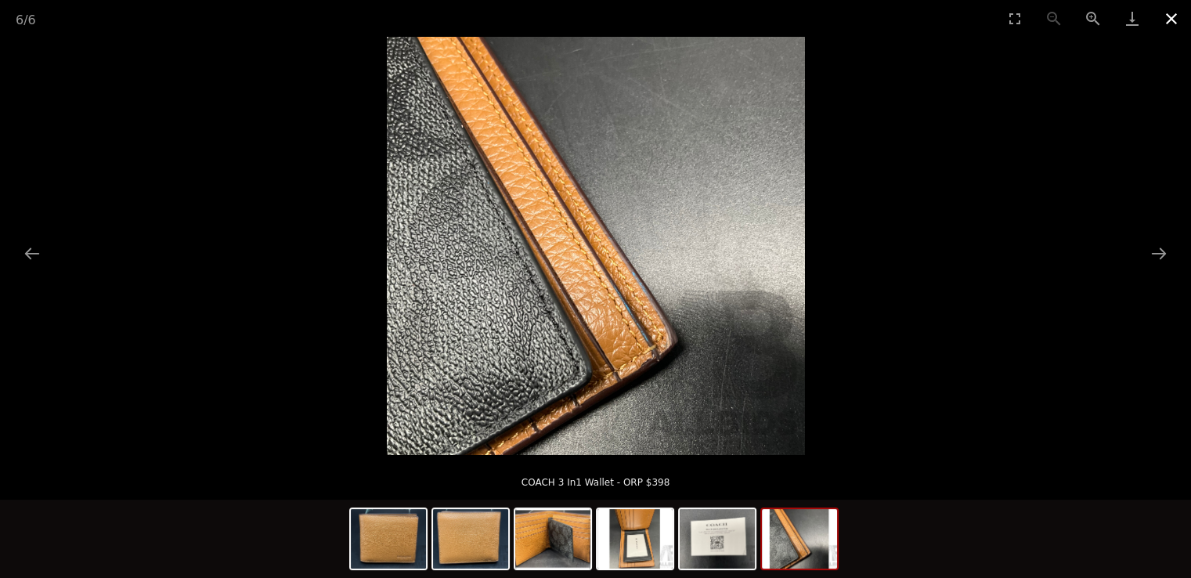
click at [1174, 20] on button "Close gallery" at bounding box center [1171, 18] width 39 height 37
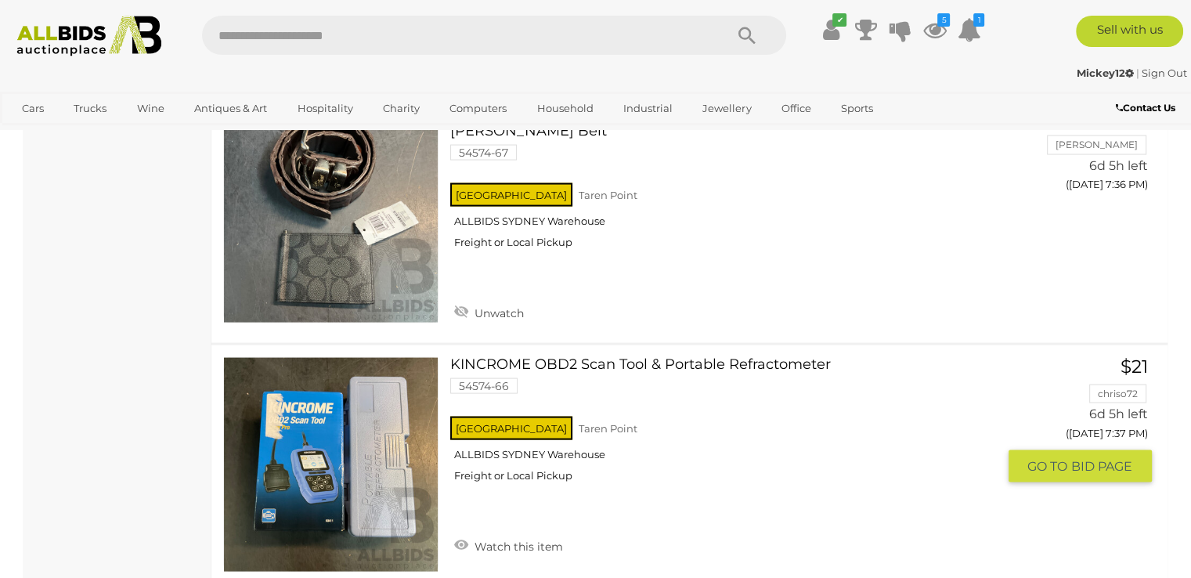
scroll to position [9046, 0]
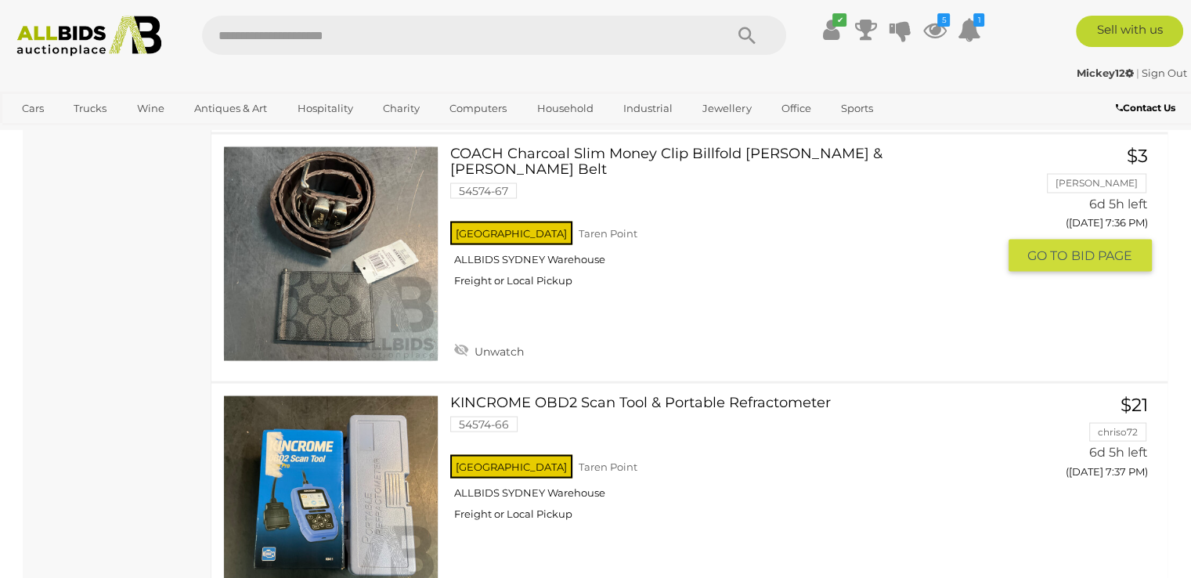
click at [320, 190] on link at bounding box center [330, 253] width 215 height 215
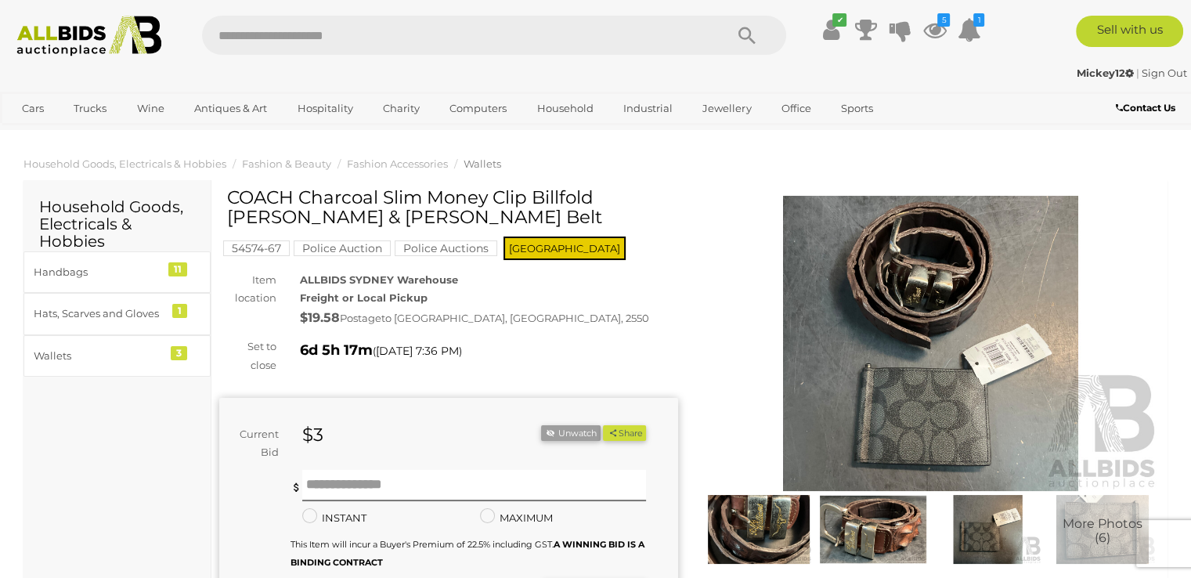
click at [886, 548] on img at bounding box center [873, 529] width 107 height 69
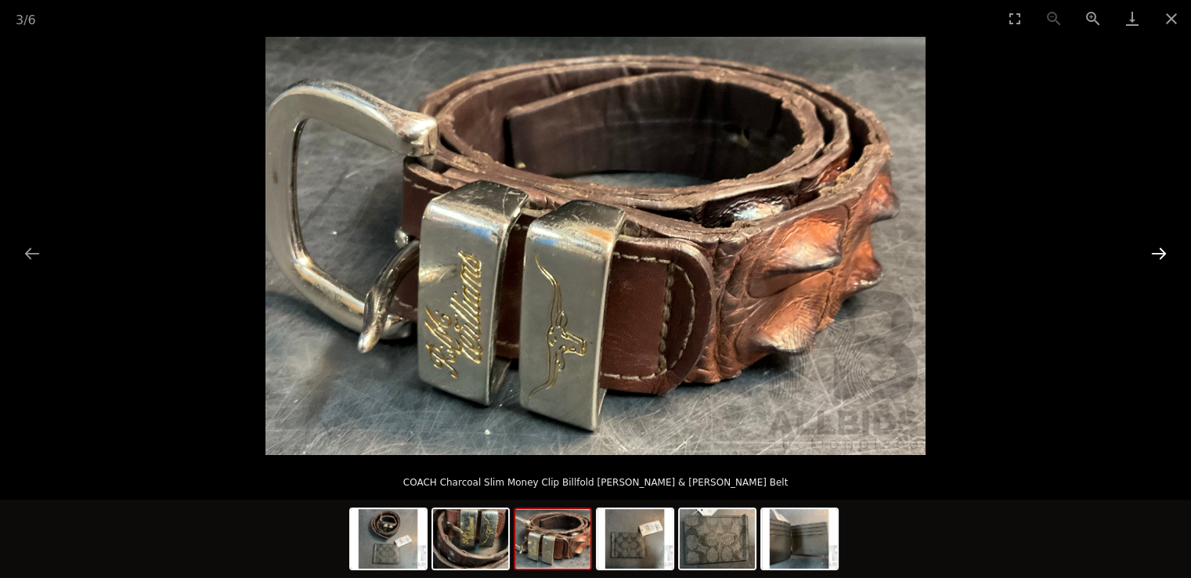
click at [1164, 248] on button "Next slide" at bounding box center [1159, 253] width 33 height 31
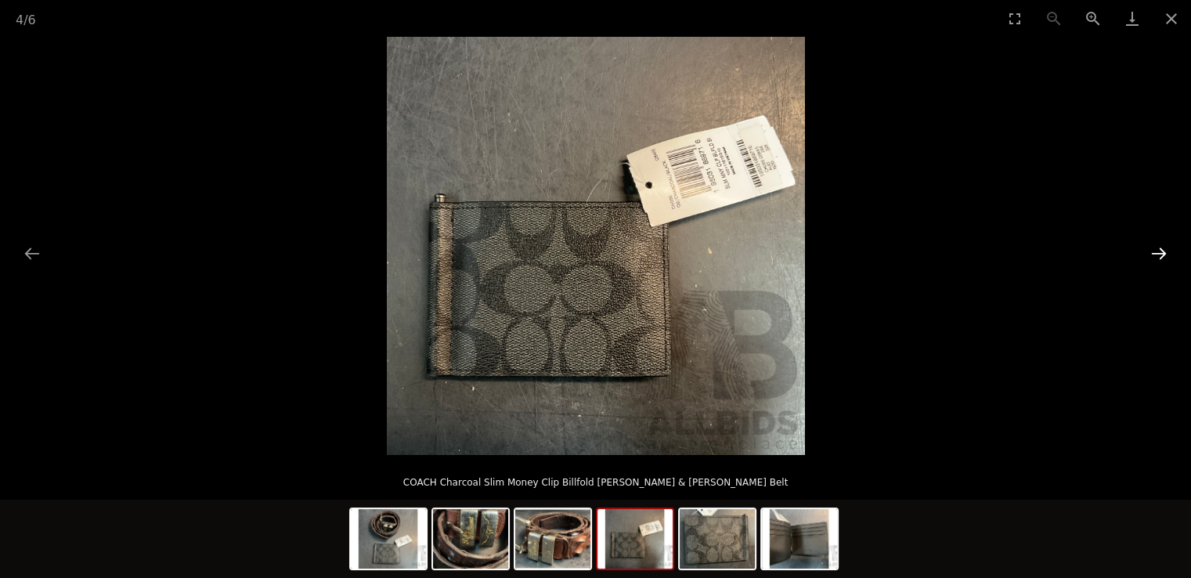
click at [1164, 248] on button "Next slide" at bounding box center [1159, 253] width 33 height 31
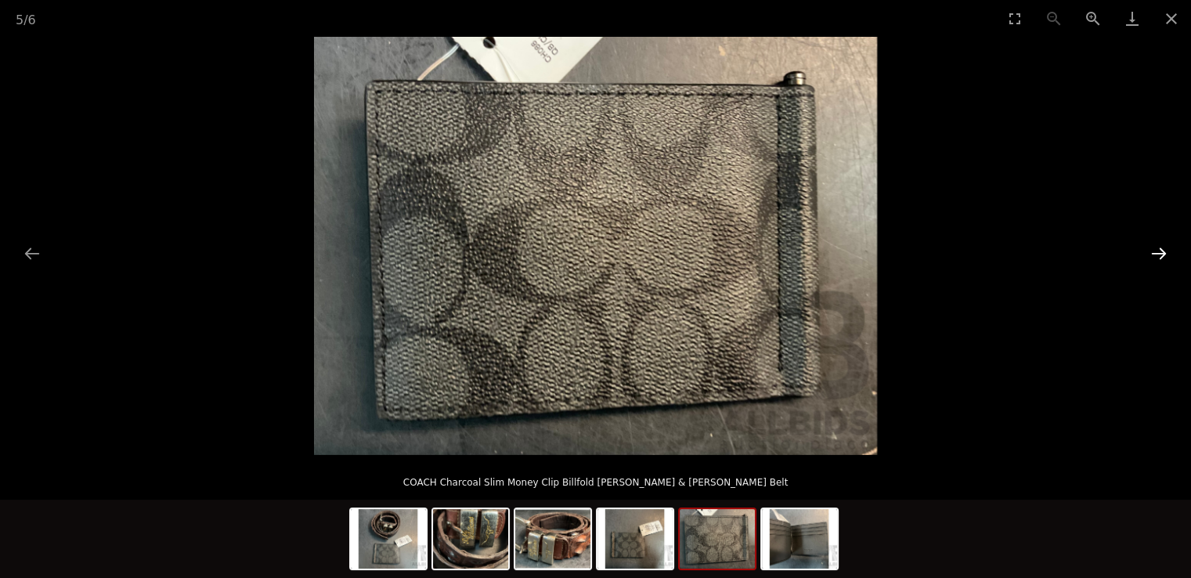
click at [1164, 248] on button "Next slide" at bounding box center [1159, 253] width 33 height 31
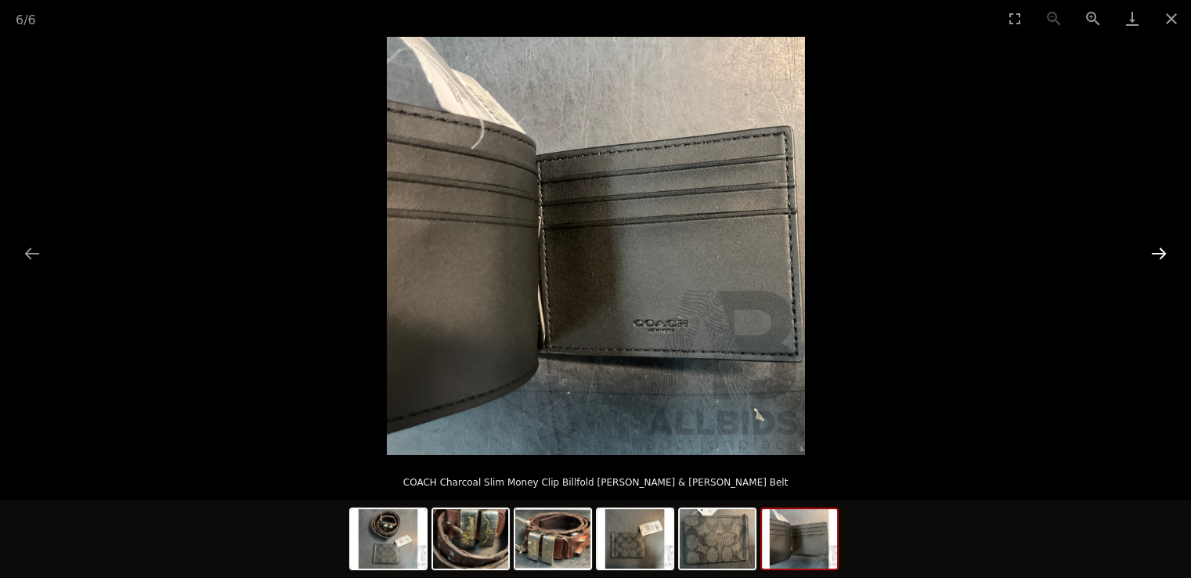
click at [1164, 248] on button "Next slide" at bounding box center [1159, 253] width 33 height 31
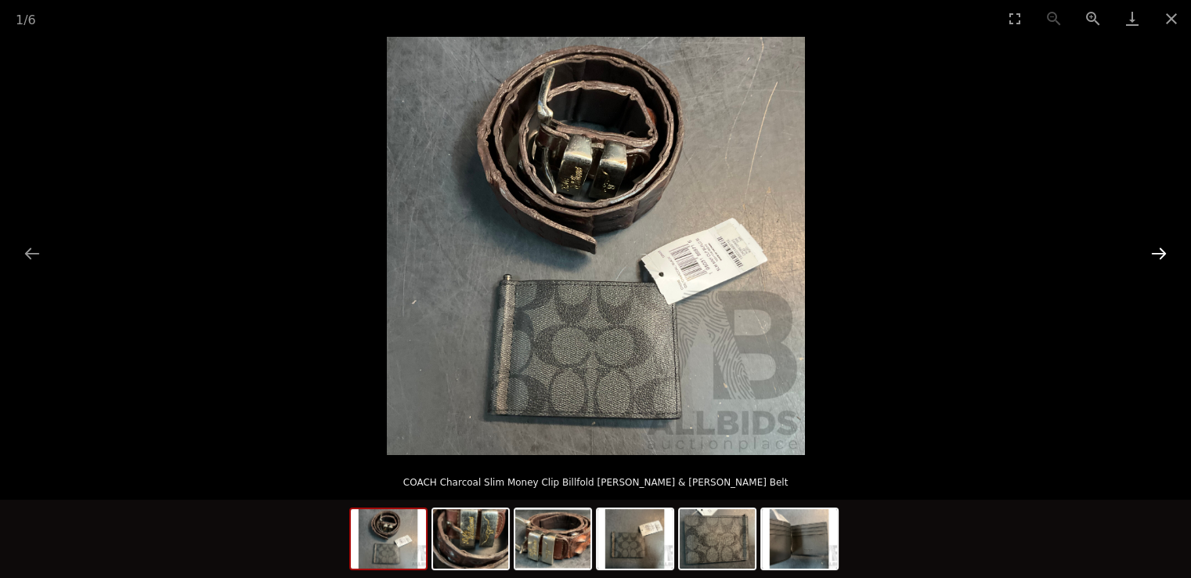
click at [1164, 248] on button "Next slide" at bounding box center [1159, 253] width 33 height 31
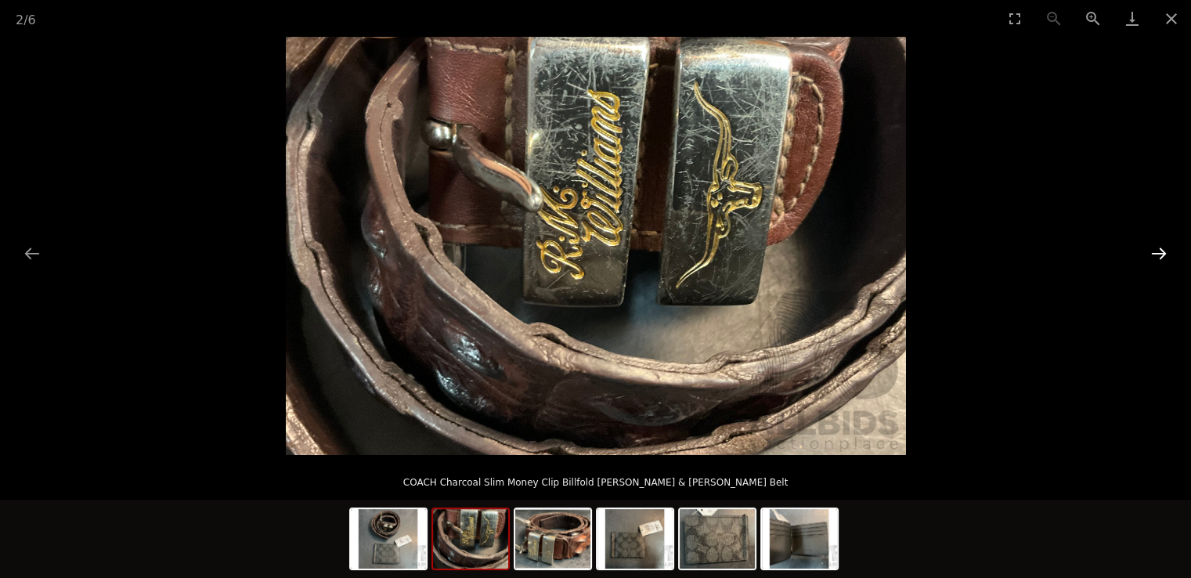
click at [1164, 248] on button "Next slide" at bounding box center [1159, 253] width 33 height 31
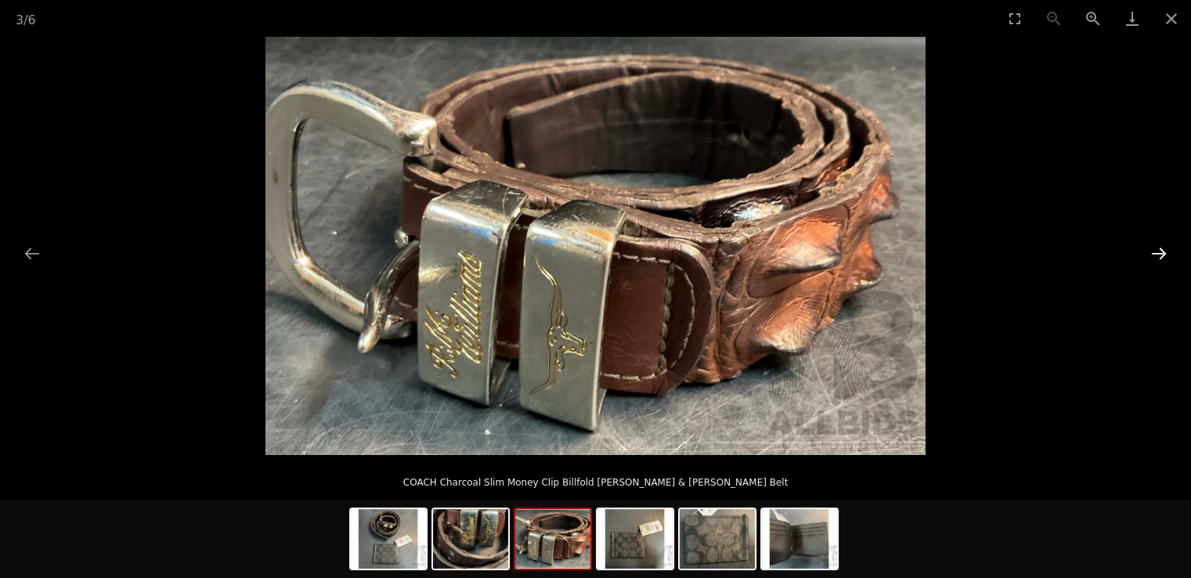
click at [1164, 248] on button "Next slide" at bounding box center [1159, 253] width 33 height 31
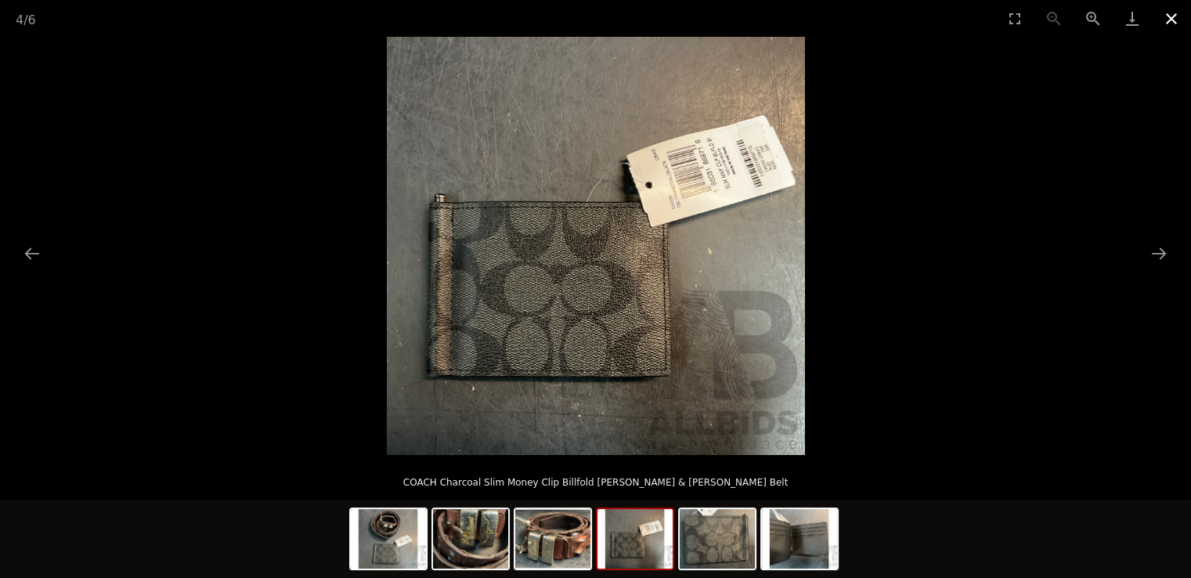
click at [1171, 17] on button "Close gallery" at bounding box center [1171, 18] width 39 height 37
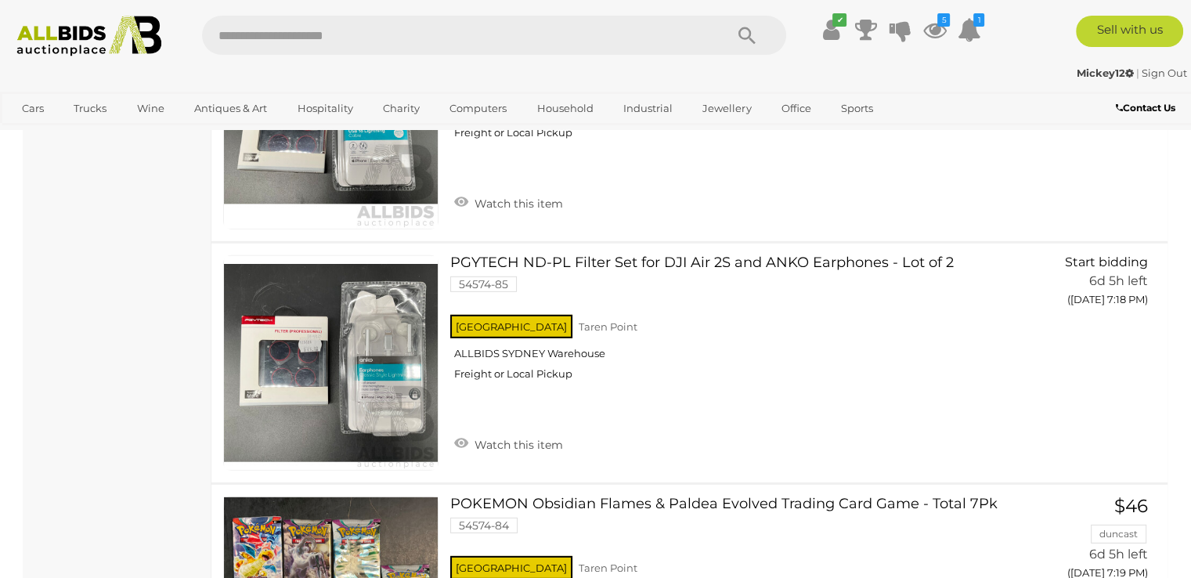
scroll to position [4226, 0]
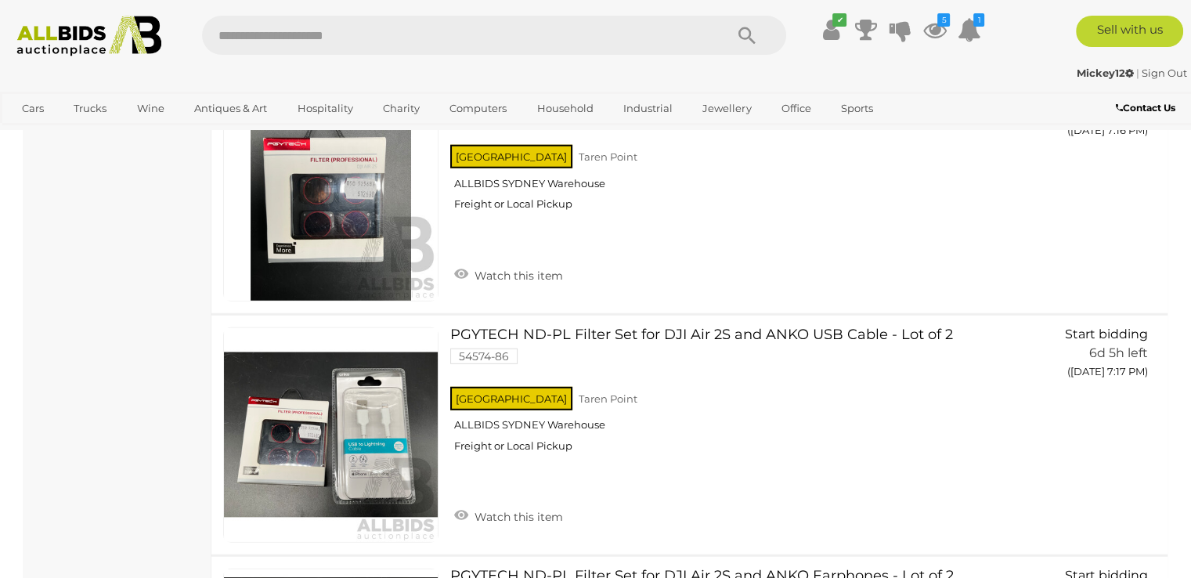
click at [307, 33] on input "text" at bounding box center [455, 35] width 507 height 39
type input "******"
drag, startPoint x: 753, startPoint y: 31, endPoint x: 739, endPoint y: 33, distance: 13.5
click at [749, 33] on icon "Search" at bounding box center [747, 35] width 17 height 23
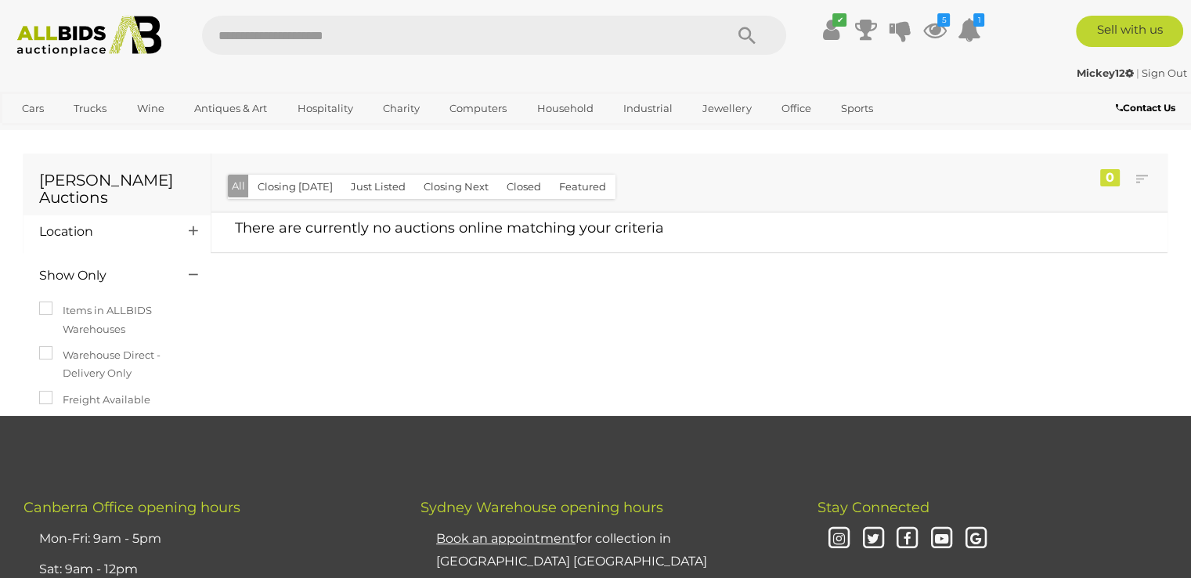
click at [55, 34] on img at bounding box center [89, 36] width 161 height 41
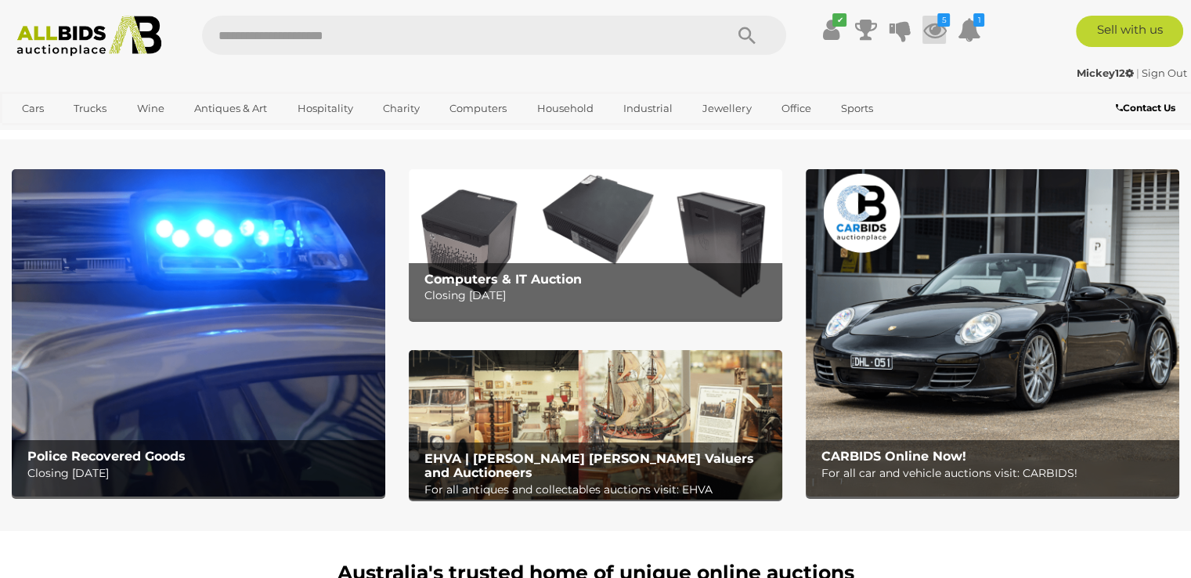
click at [937, 26] on icon at bounding box center [934, 30] width 23 height 28
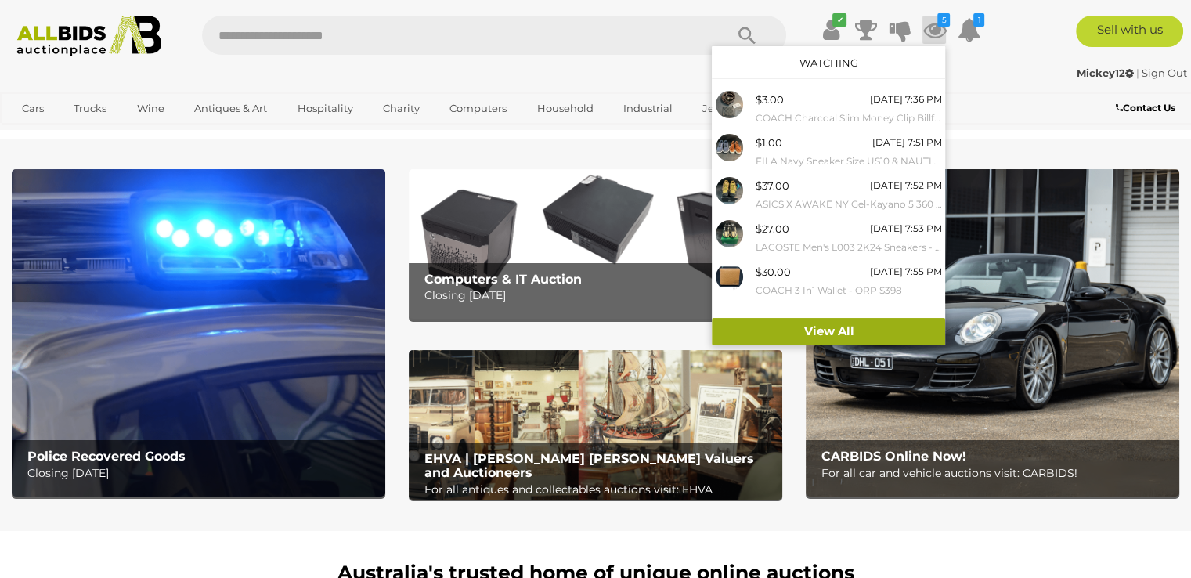
click at [831, 328] on link "View All" at bounding box center [828, 331] width 233 height 27
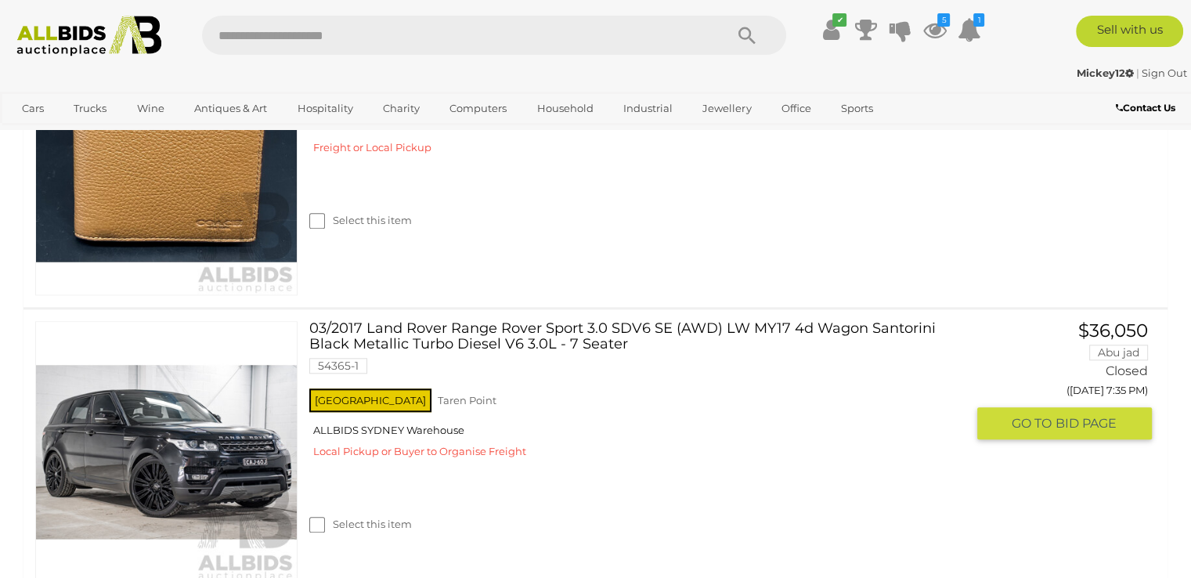
scroll to position [1645, 0]
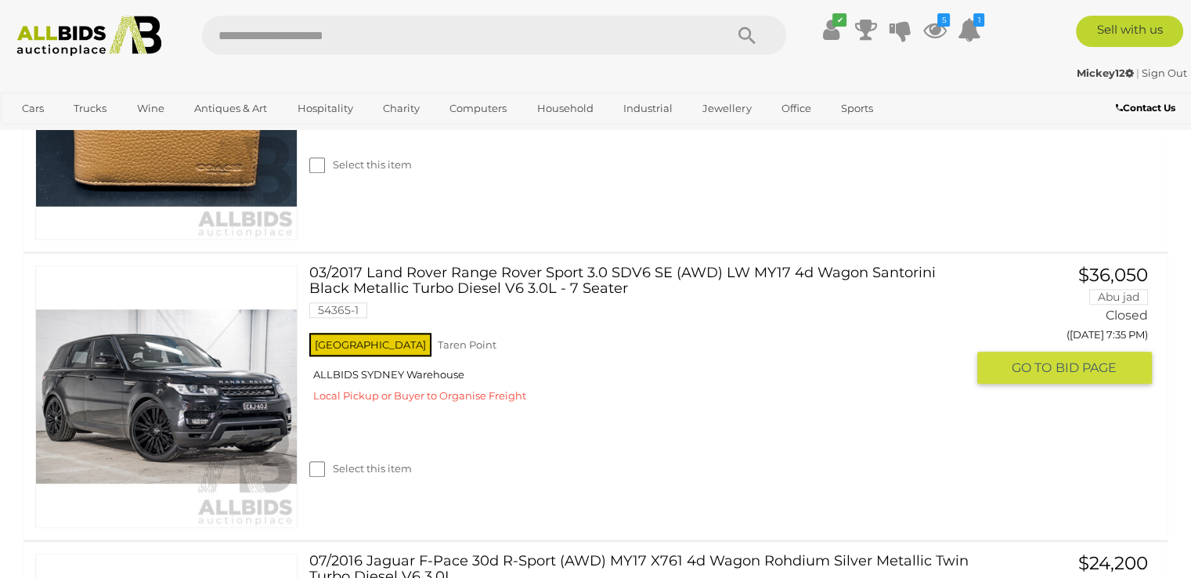
click at [545, 268] on link "03/2017 Land Rover Range Rover Sport 3.0 SDV6 SE (AWD) LW MY17 4d Wagon Santori…" at bounding box center [643, 298] width 644 height 64
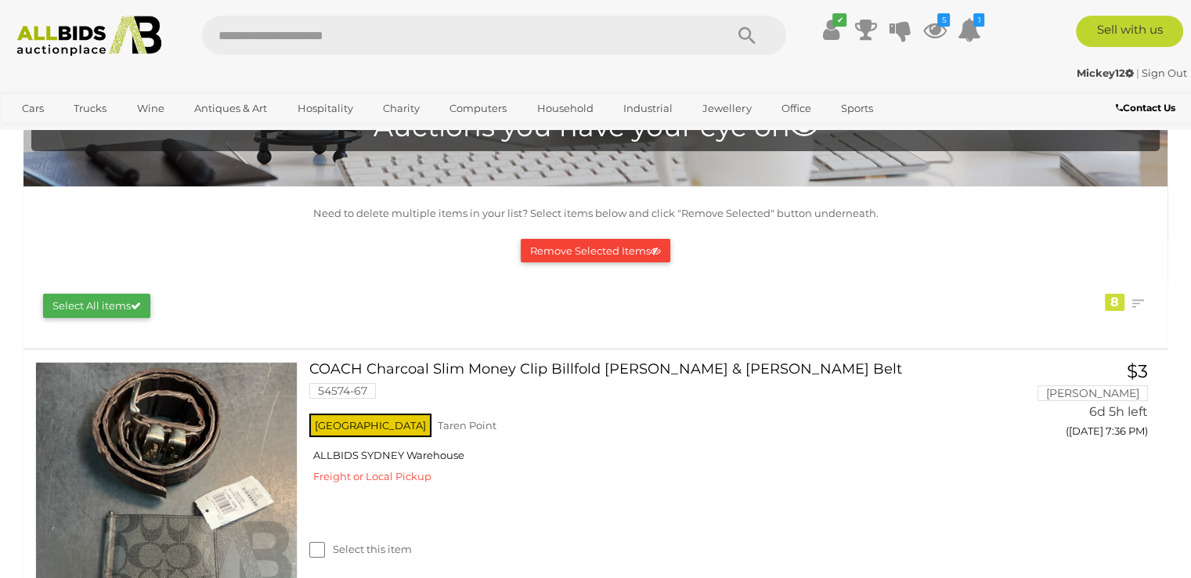
scroll to position [78, 0]
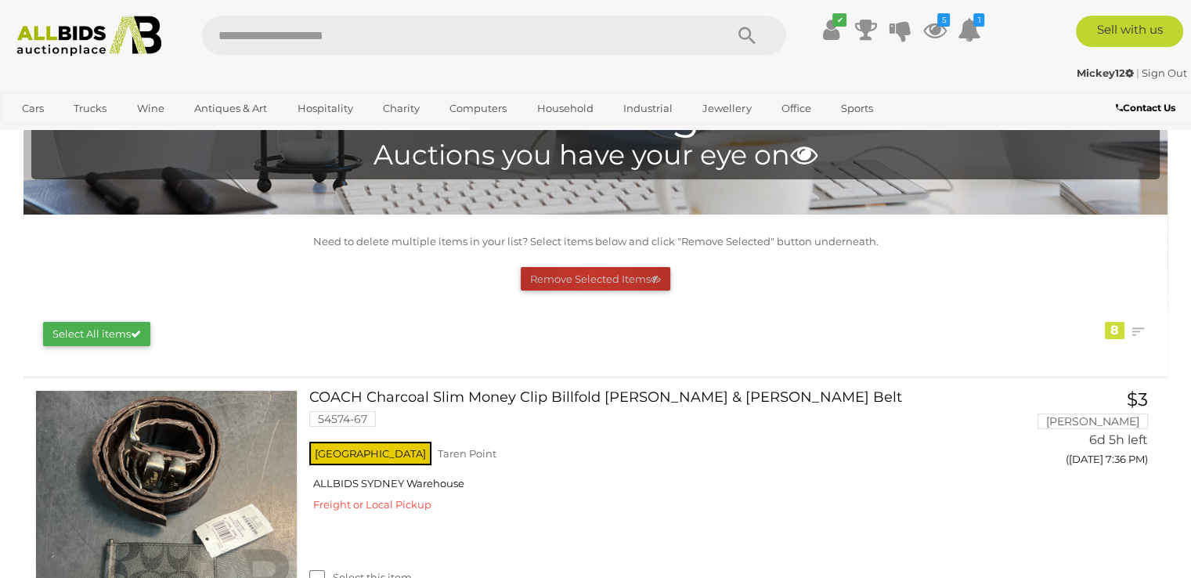
click at [594, 279] on button "Remove Selected Items" at bounding box center [596, 279] width 150 height 24
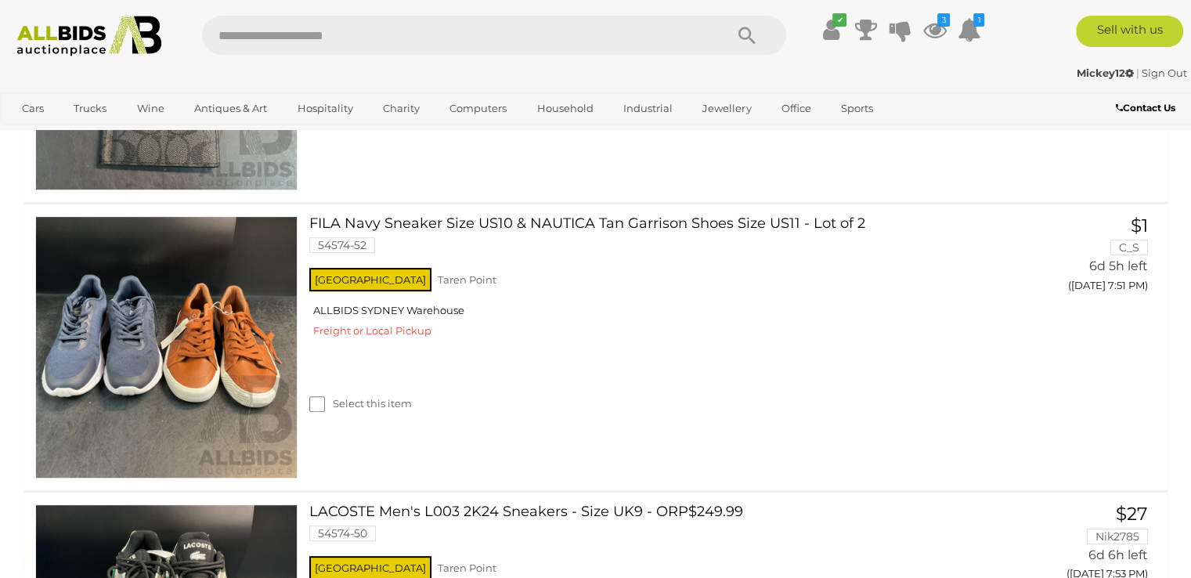
scroll to position [609, 0]
